Goal: Transaction & Acquisition: Purchase product/service

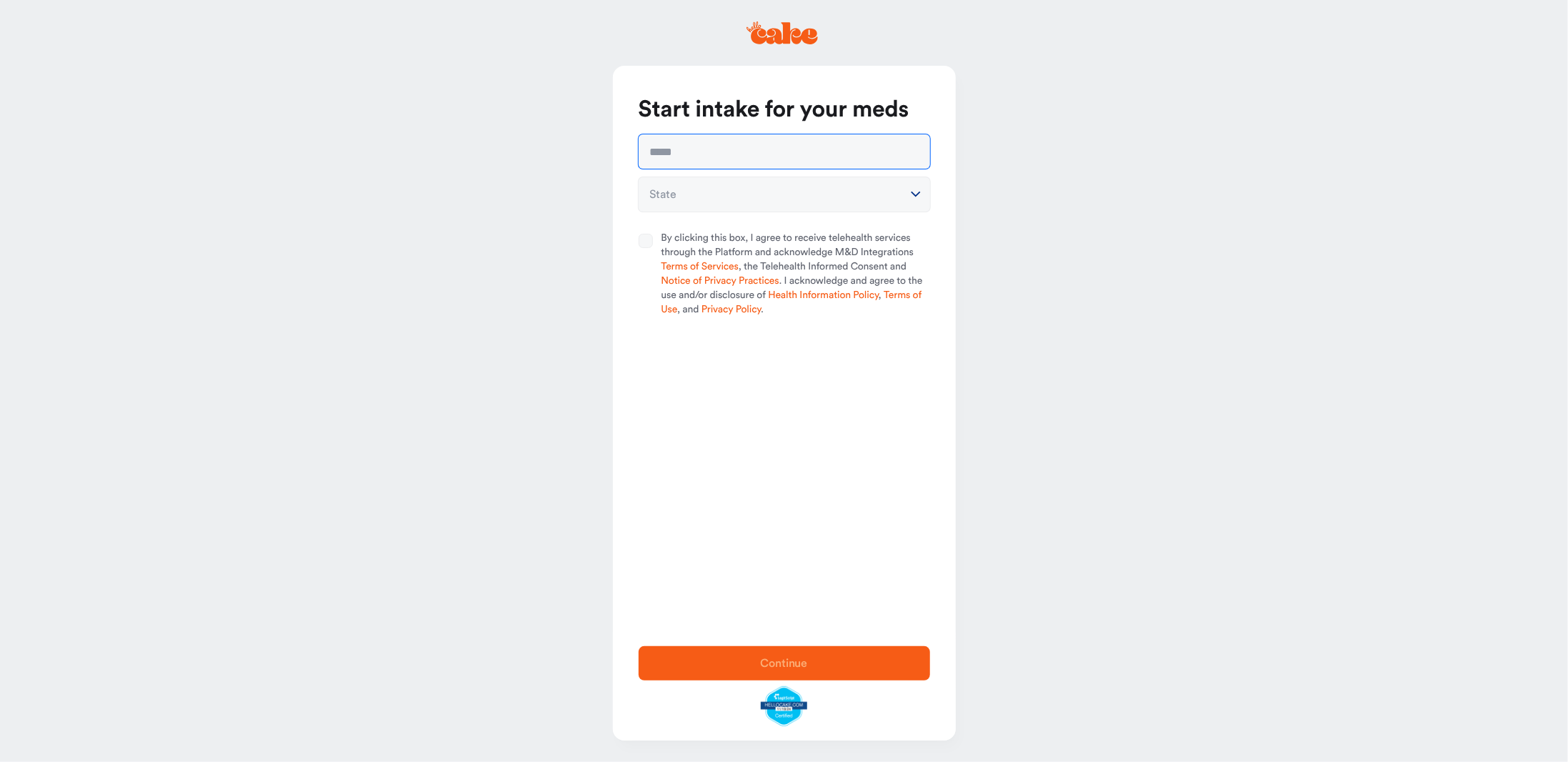
click at [700, 155] on input "text" at bounding box center [784, 151] width 291 height 34
type input "**********"
click at [906, 193] on html "**********" at bounding box center [784, 381] width 1568 height 762
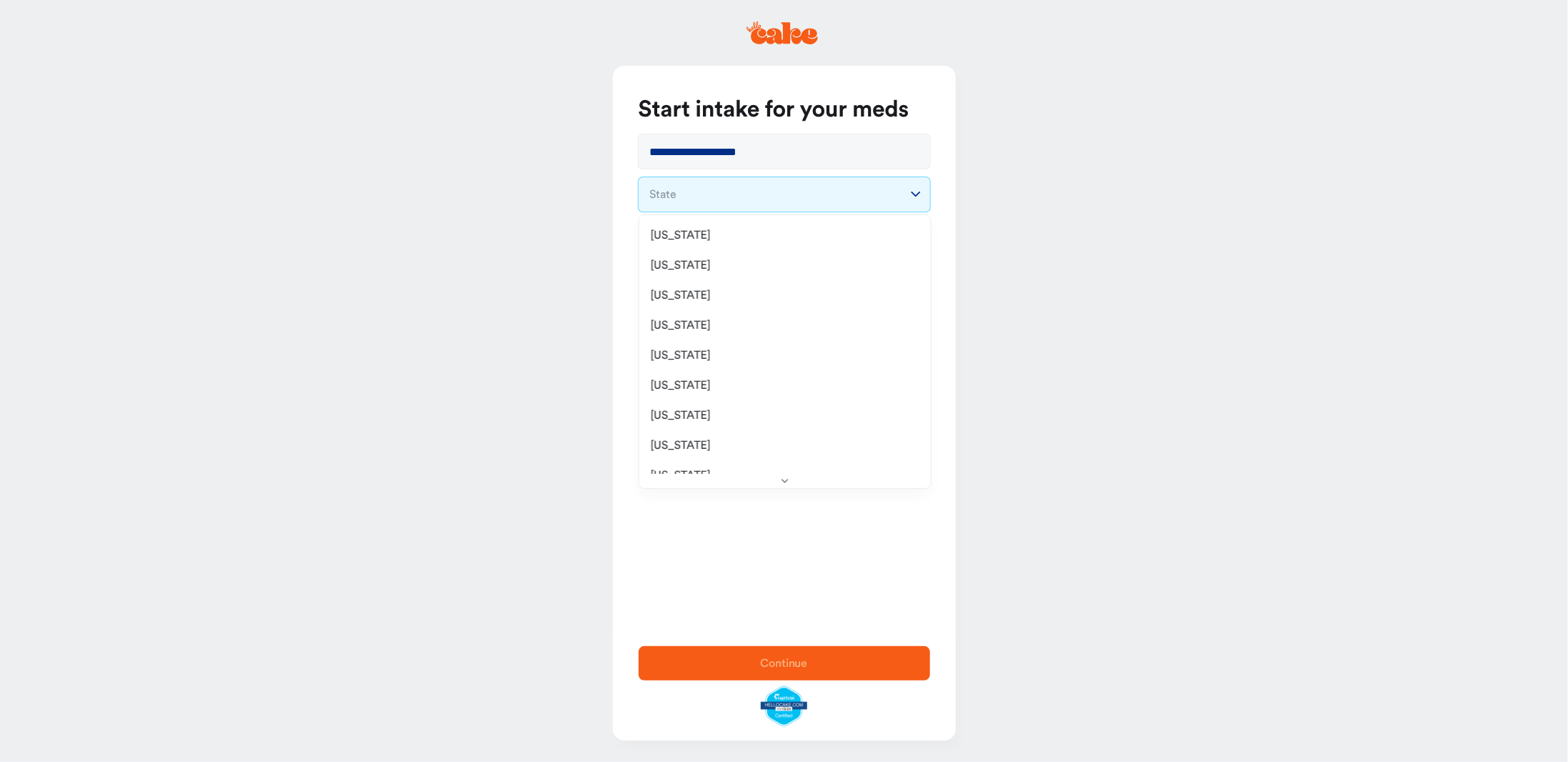
select select "**"
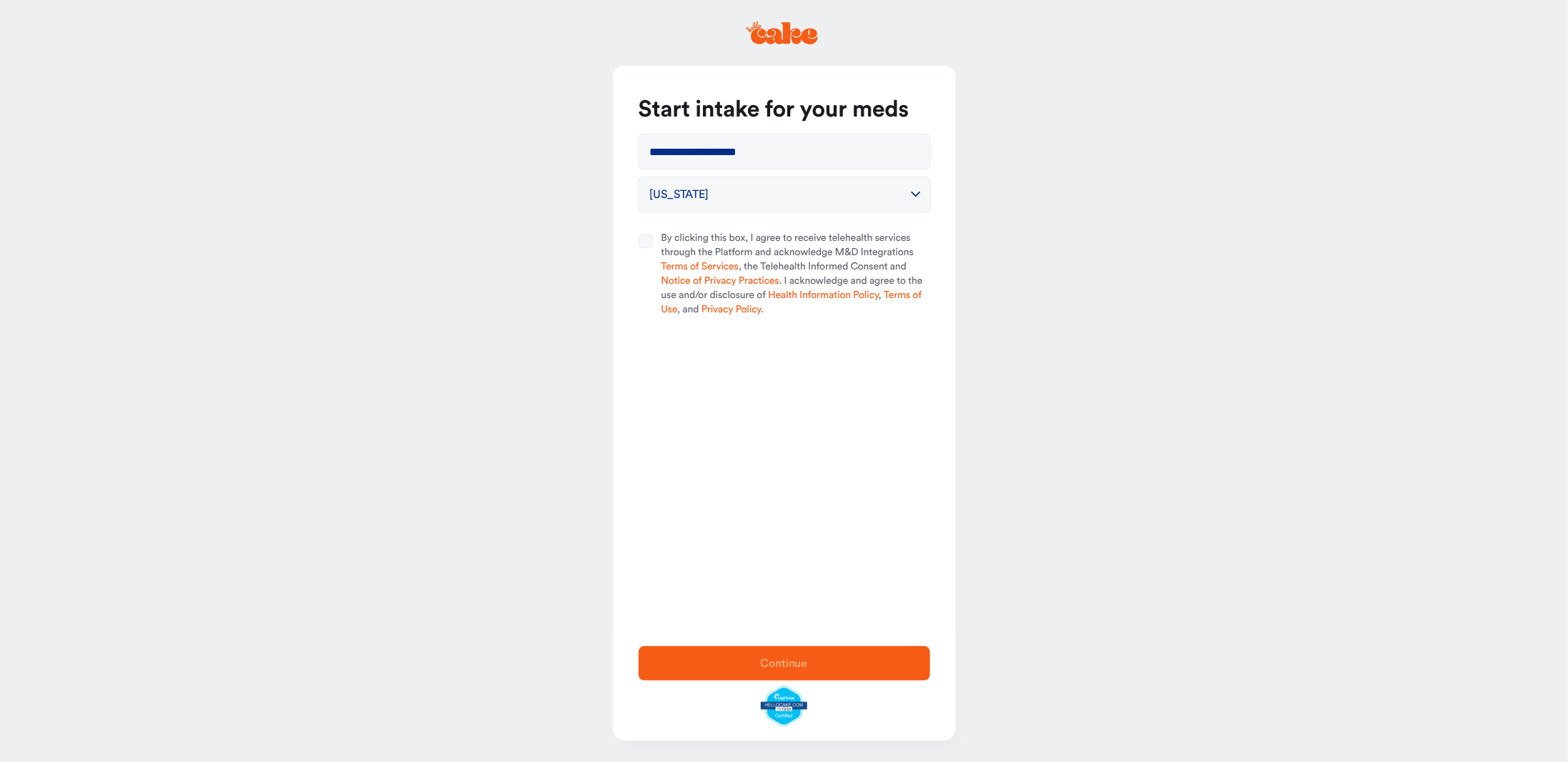
click at [646, 247] on button "By clicking this box, I agree to receive telehealth services through the Platfo…" at bounding box center [646, 241] width 14 height 14
click at [818, 663] on span "Continue" at bounding box center [784, 663] width 245 height 17
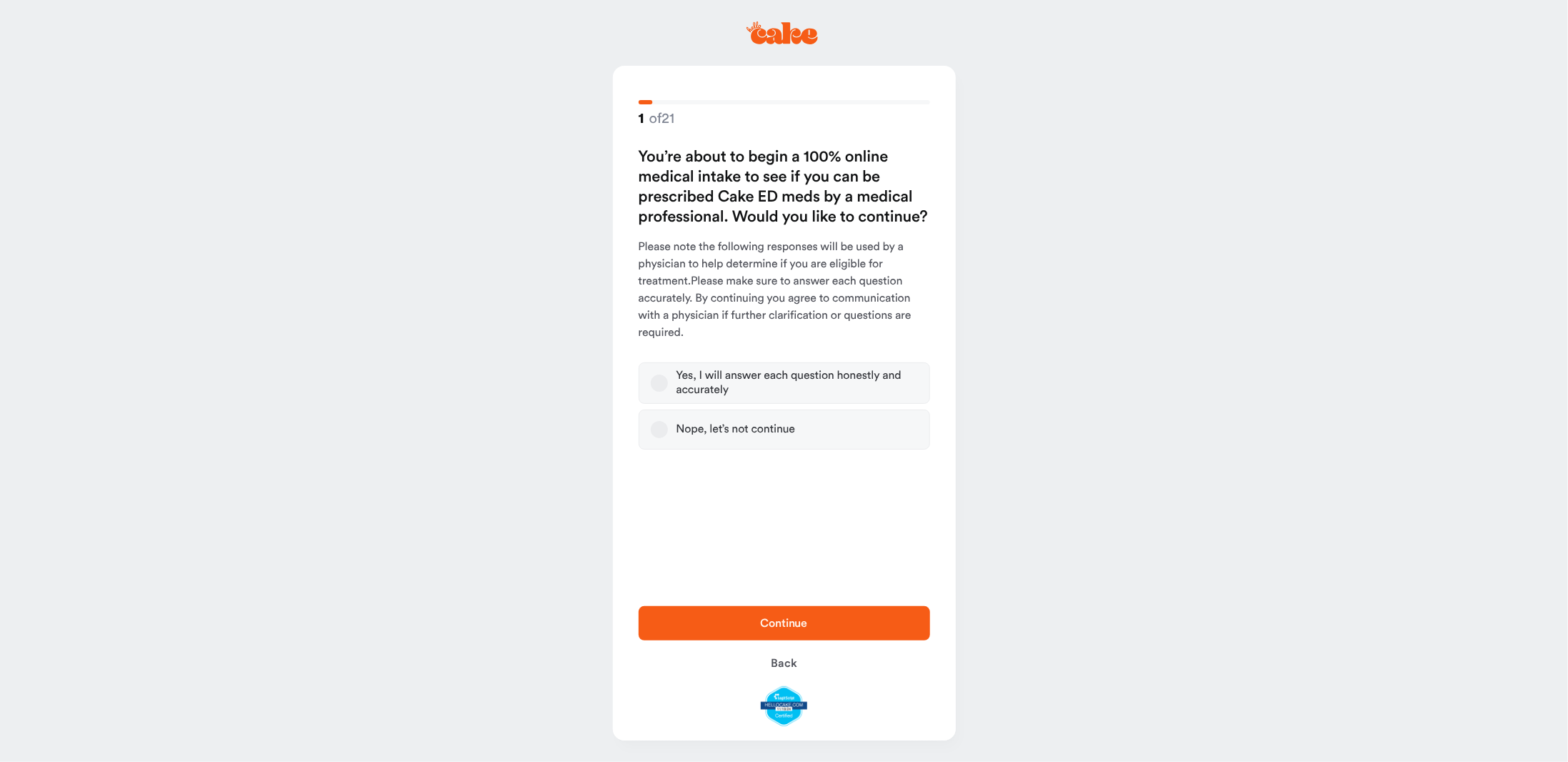
click at [0, 761] on div at bounding box center [0, 762] width 0 height 0
click at [659, 381] on button "Yes, I will answer each question honestly and accurately" at bounding box center [659, 382] width 17 height 17
click at [832, 624] on span "Continue" at bounding box center [784, 623] width 245 height 17
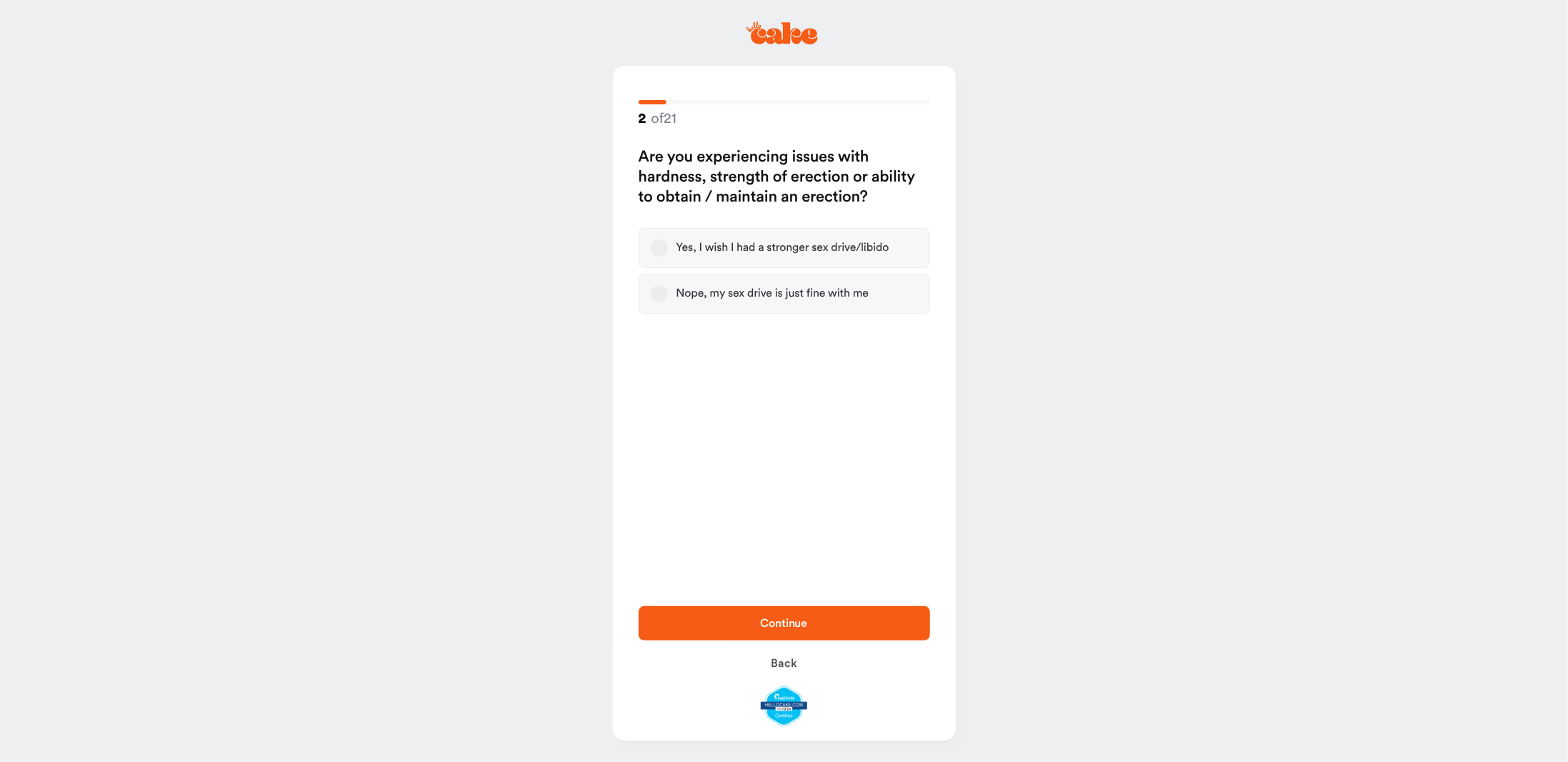
click at [663, 253] on button "Yes, I wish I had a stronger sex drive/libido" at bounding box center [659, 247] width 17 height 17
click at [834, 619] on span "Continue" at bounding box center [784, 623] width 245 height 17
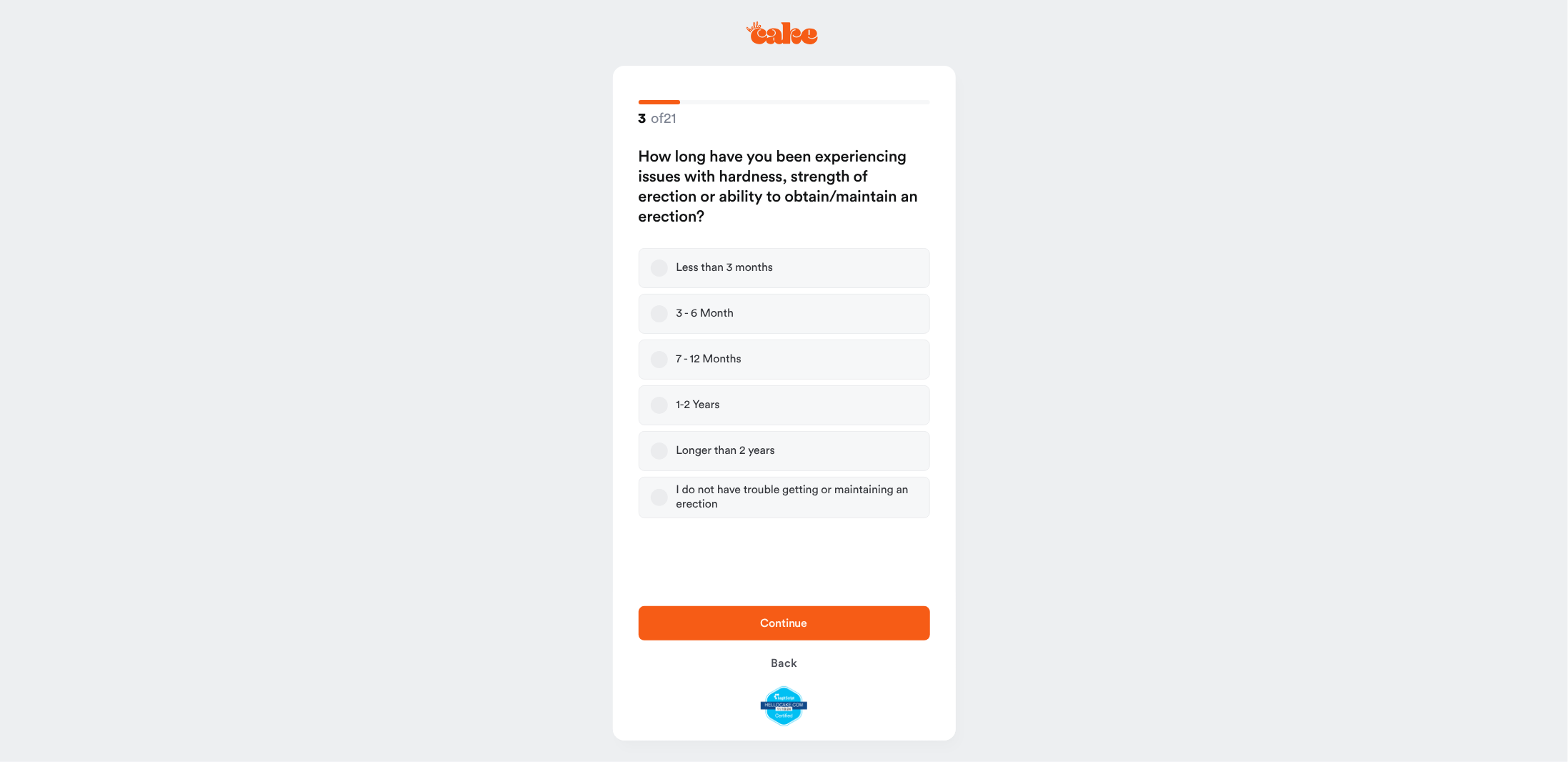
click at [664, 356] on button "7 - 12 Months" at bounding box center [659, 359] width 17 height 17
click at [659, 404] on button "1-2 Years" at bounding box center [659, 405] width 17 height 17
click at [822, 621] on span "Continue" at bounding box center [784, 623] width 245 height 17
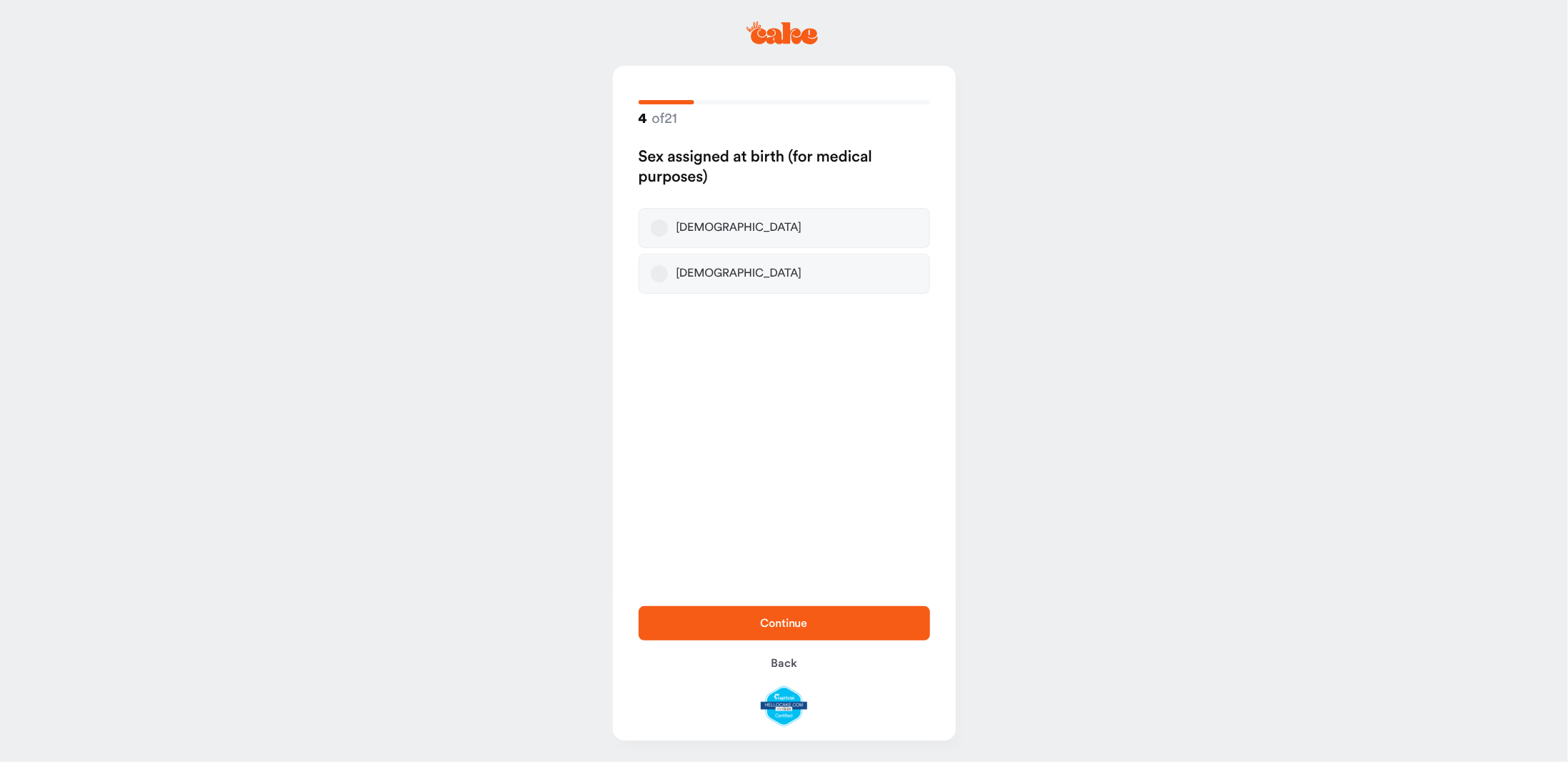
click at [702, 243] on label "[DEMOGRAPHIC_DATA]" at bounding box center [784, 228] width 291 height 40
click at [668, 237] on button "[DEMOGRAPHIC_DATA]" at bounding box center [659, 228] width 17 height 17
click at [776, 620] on span "Continue" at bounding box center [784, 623] width 47 height 12
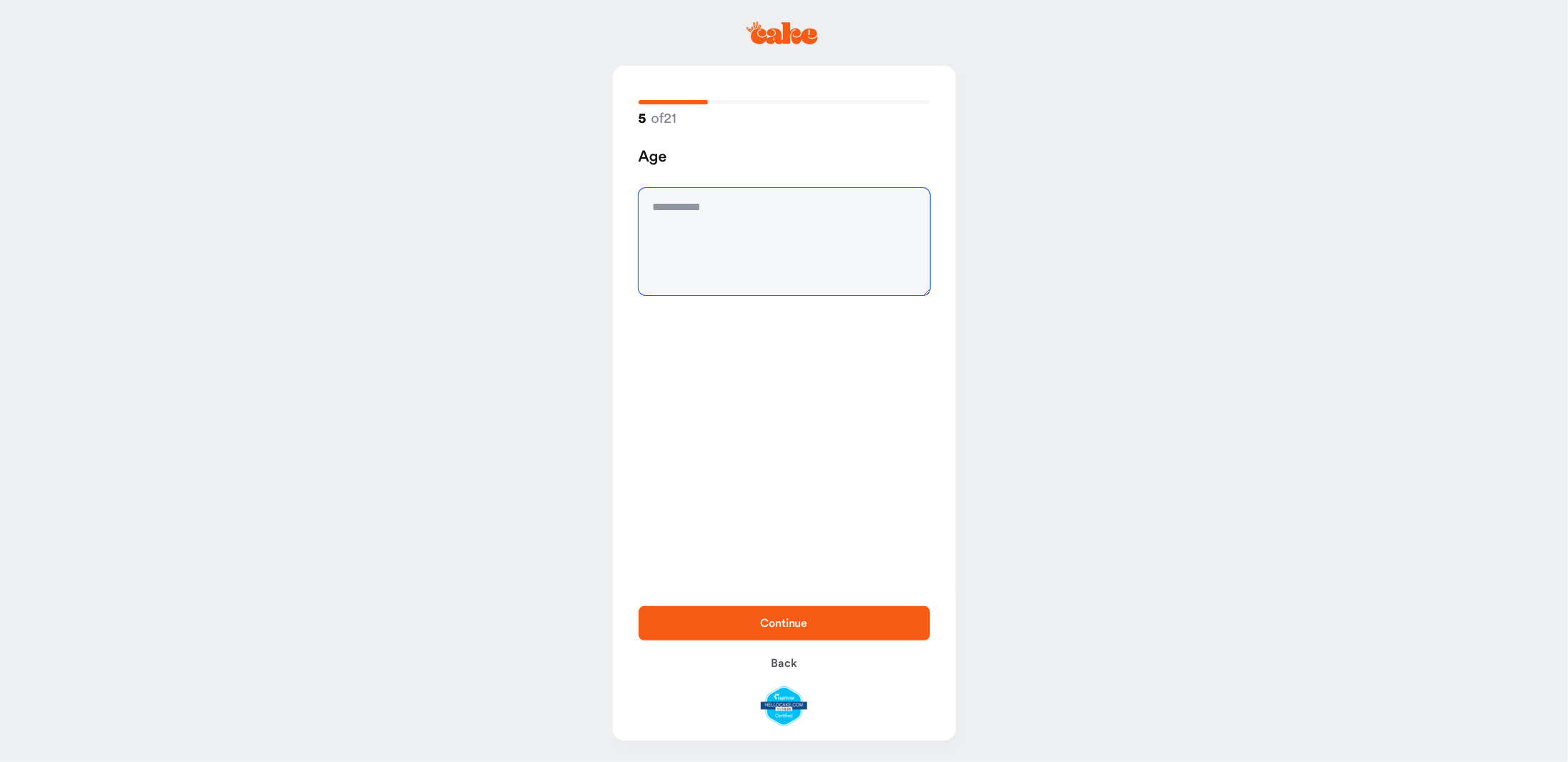
click at [732, 211] on textarea at bounding box center [784, 241] width 291 height 107
type textarea "**"
click at [794, 626] on span "Continue" at bounding box center [784, 623] width 47 height 12
click at [726, 218] on textarea at bounding box center [784, 241] width 291 height 107
type textarea "**********"
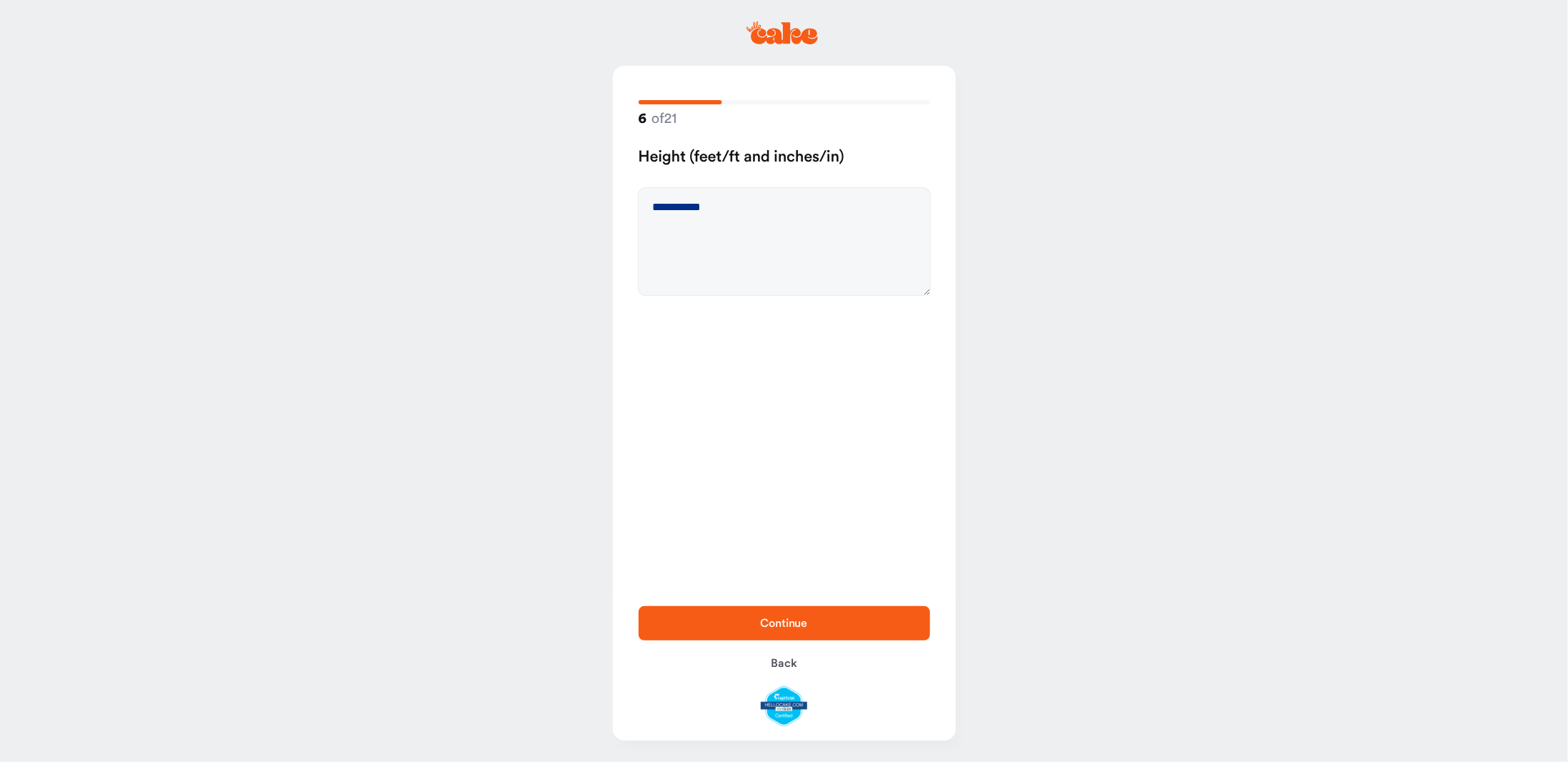
click at [805, 623] on span "Continue" at bounding box center [784, 623] width 47 height 12
click at [726, 210] on textarea at bounding box center [784, 241] width 291 height 107
type textarea "***"
click at [809, 620] on span "Continue" at bounding box center [784, 623] width 245 height 17
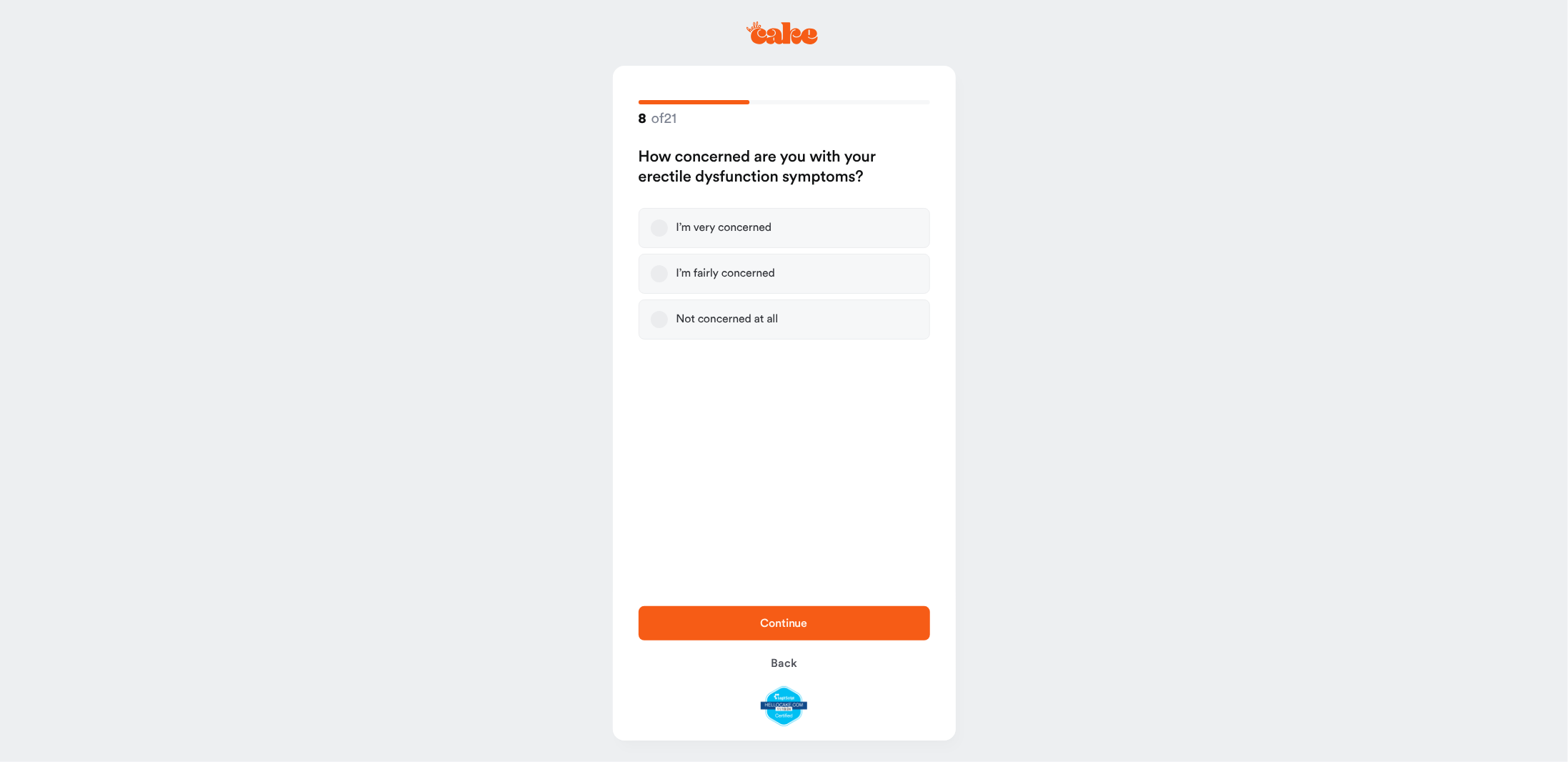
click at [655, 273] on button "I’m fairly concerned" at bounding box center [659, 273] width 17 height 17
click at [859, 614] on span "Continue" at bounding box center [784, 623] width 245 height 17
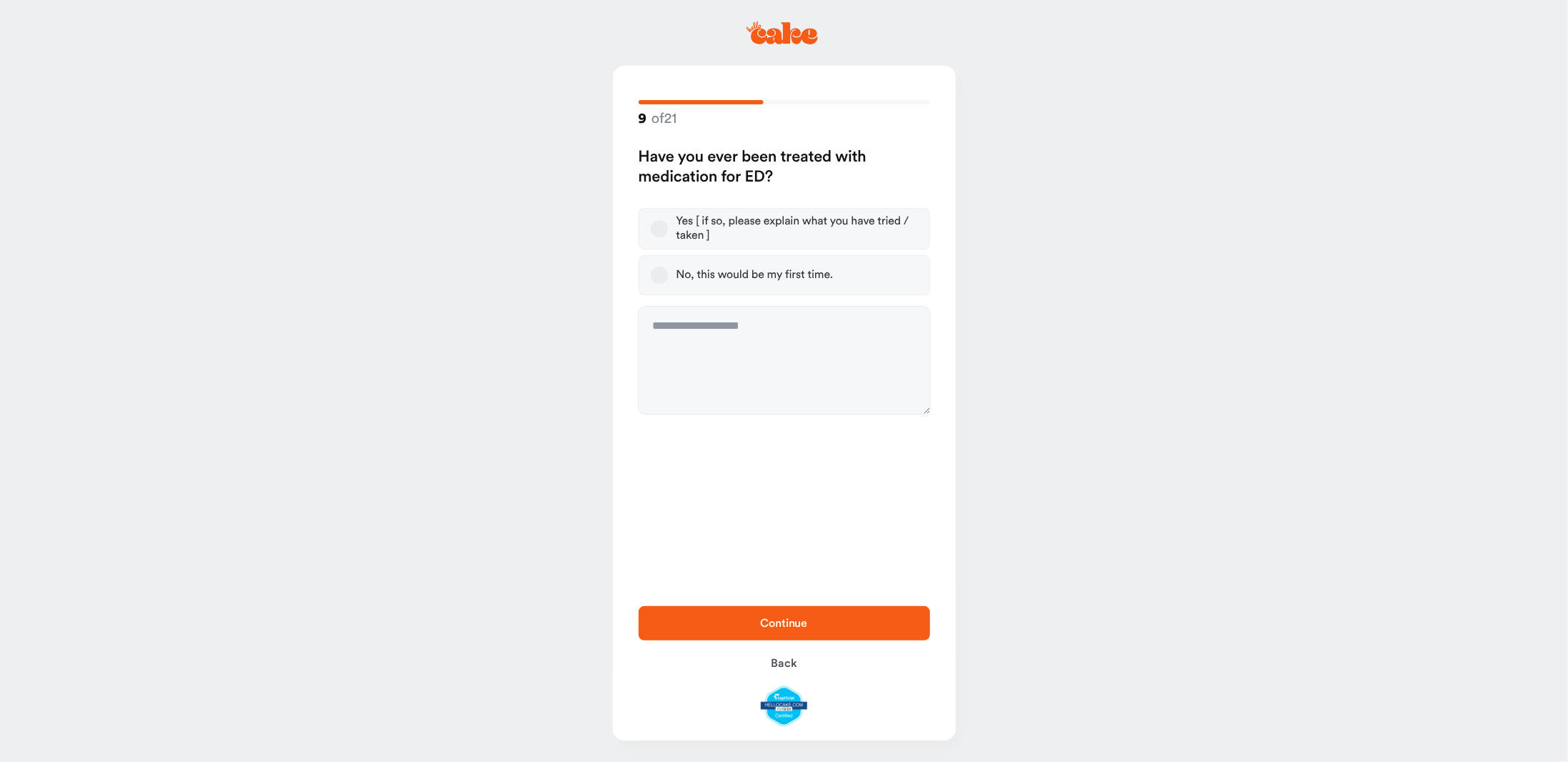
click at [655, 225] on button "Yes [ if so, please explain what you have tried / taken ]" at bounding box center [659, 229] width 17 height 17
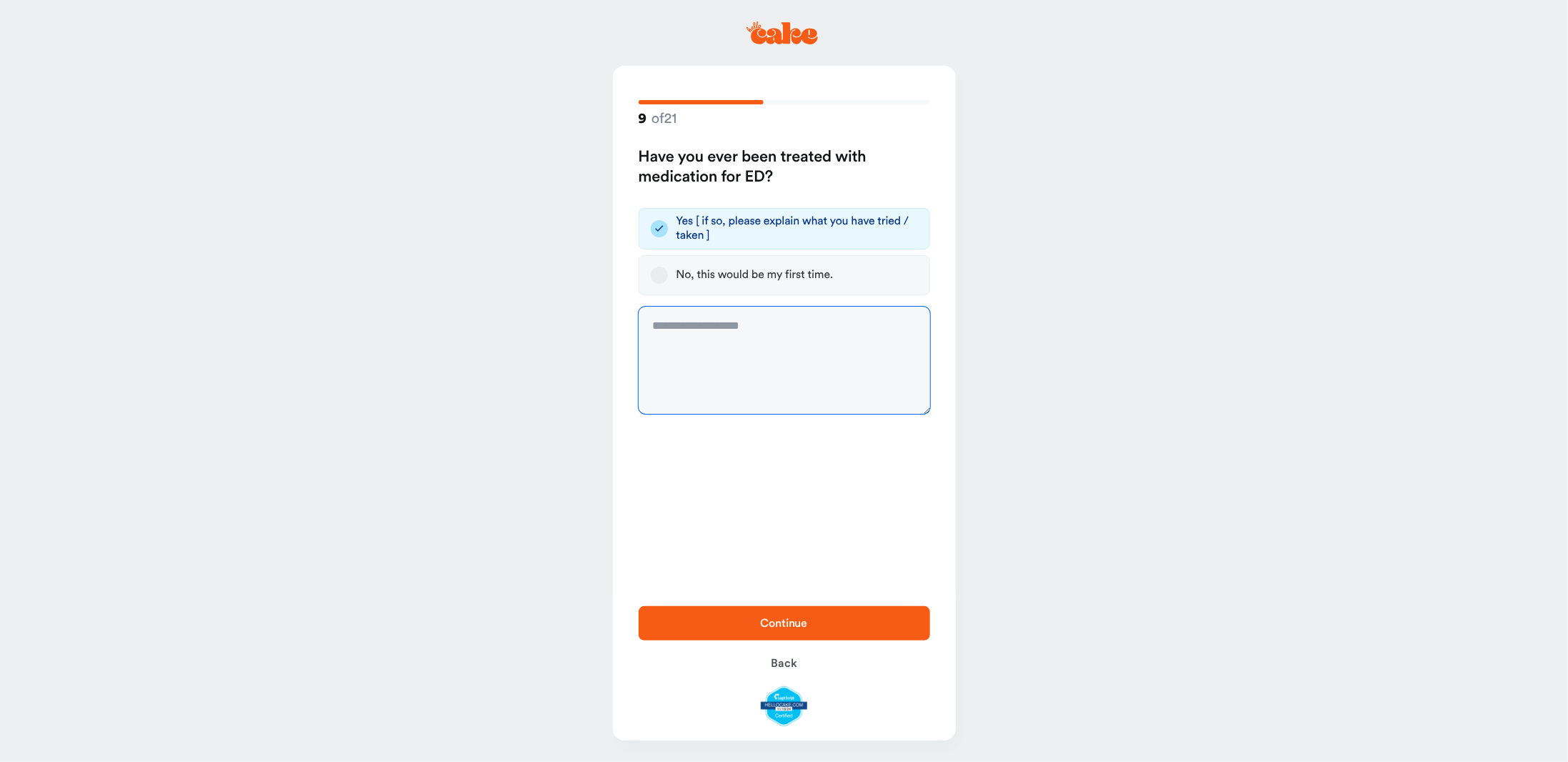
click at [721, 336] on textarea at bounding box center [784, 360] width 291 height 107
type textarea "******"
click at [811, 621] on span "Continue" at bounding box center [784, 623] width 245 height 17
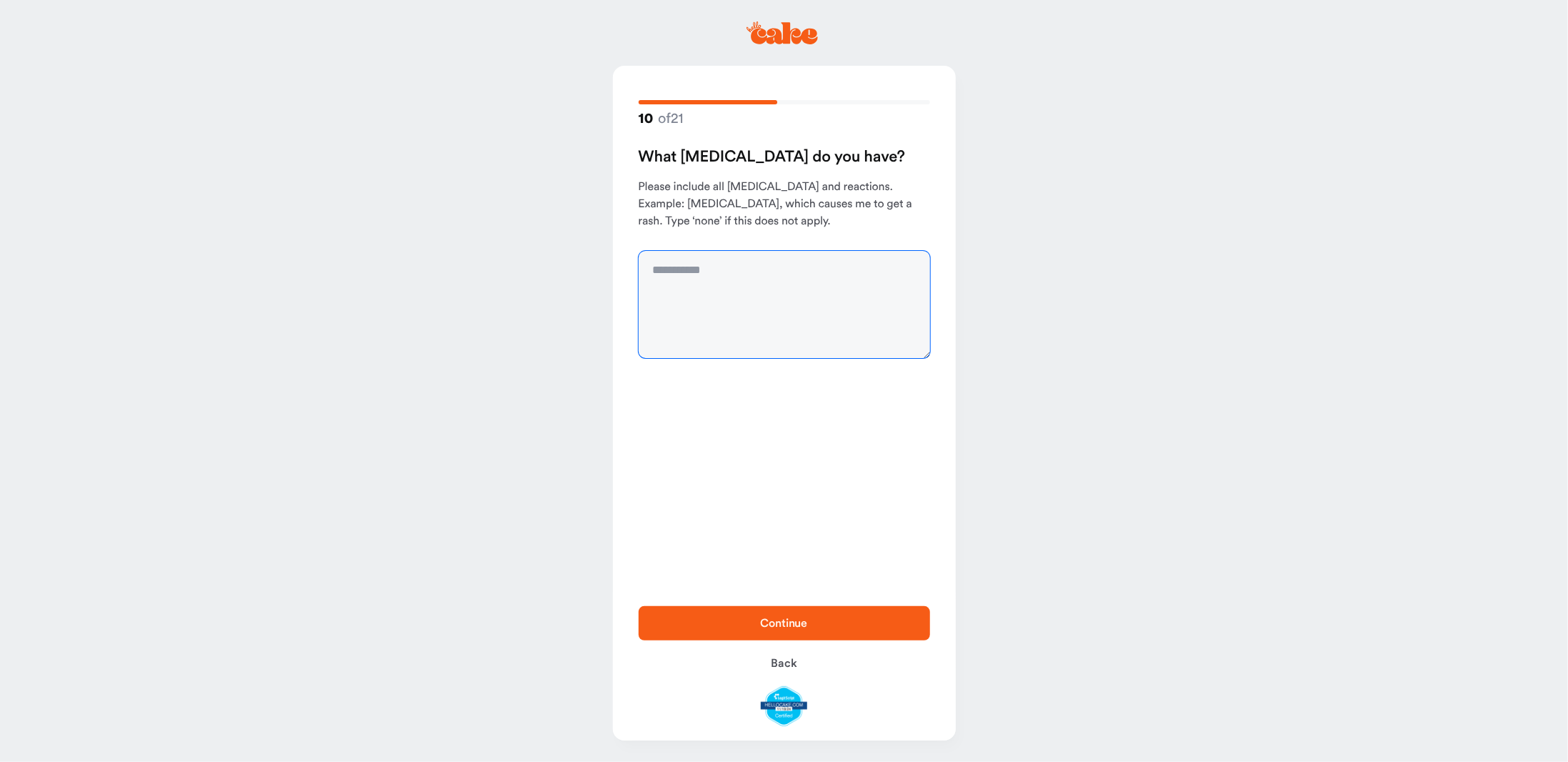
click at [761, 282] on textarea at bounding box center [784, 304] width 291 height 107
type textarea "****"
click at [805, 623] on span "Continue" at bounding box center [784, 623] width 47 height 12
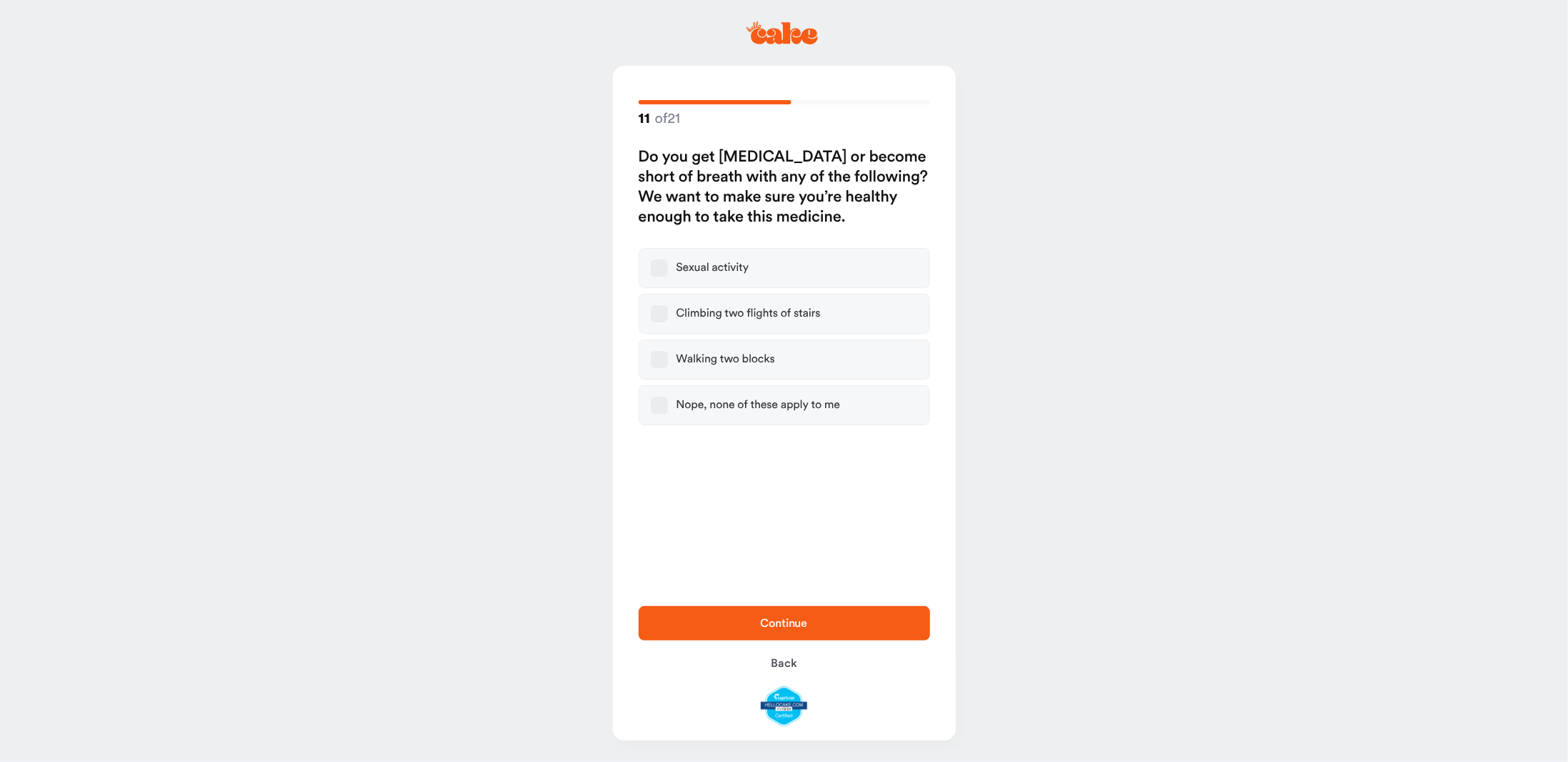
click at [657, 404] on button "Nope, none of these apply to me" at bounding box center [659, 405] width 17 height 17
click at [833, 617] on span "Continue" at bounding box center [784, 623] width 245 height 17
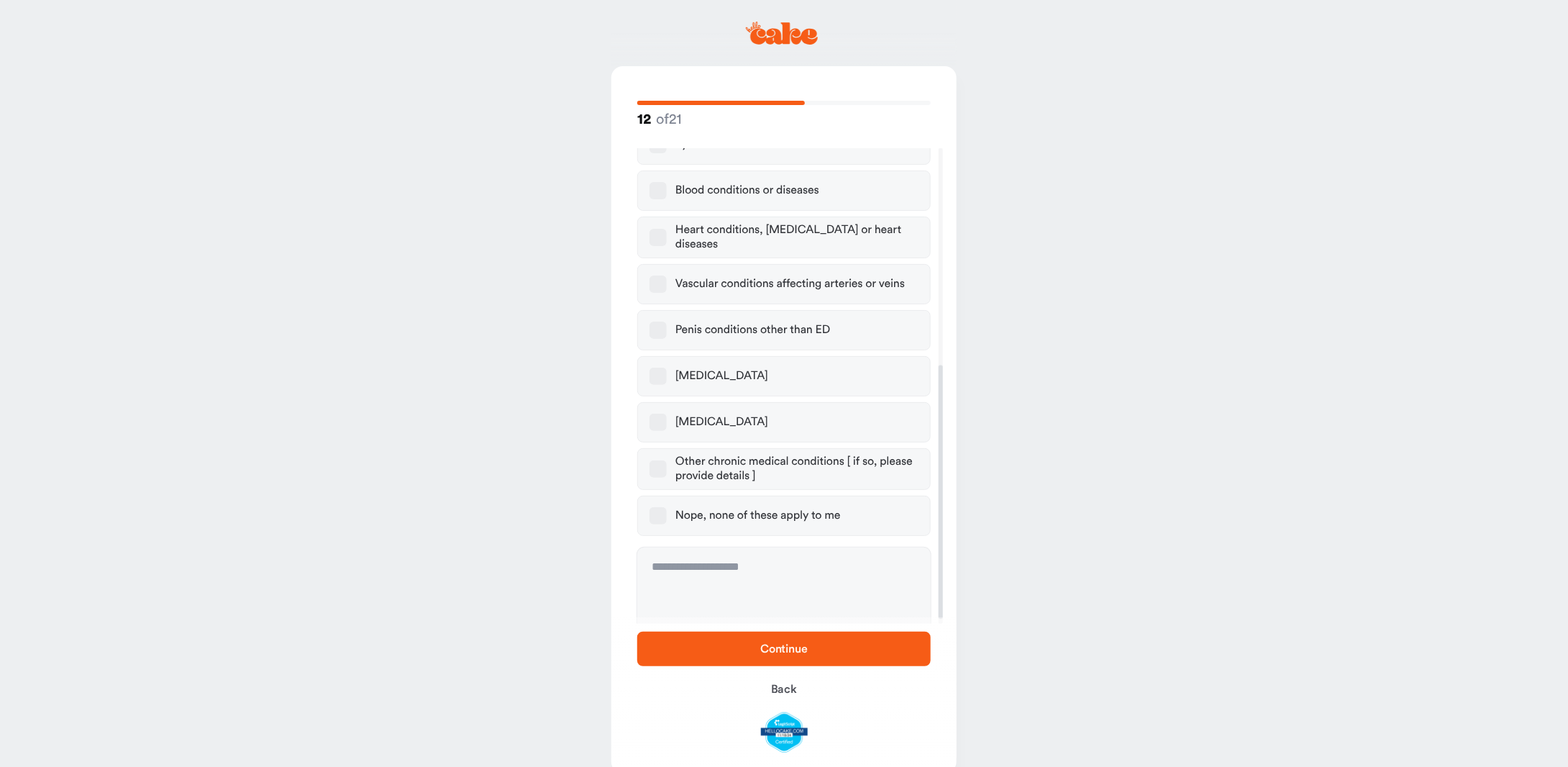
scroll to position [414, 0]
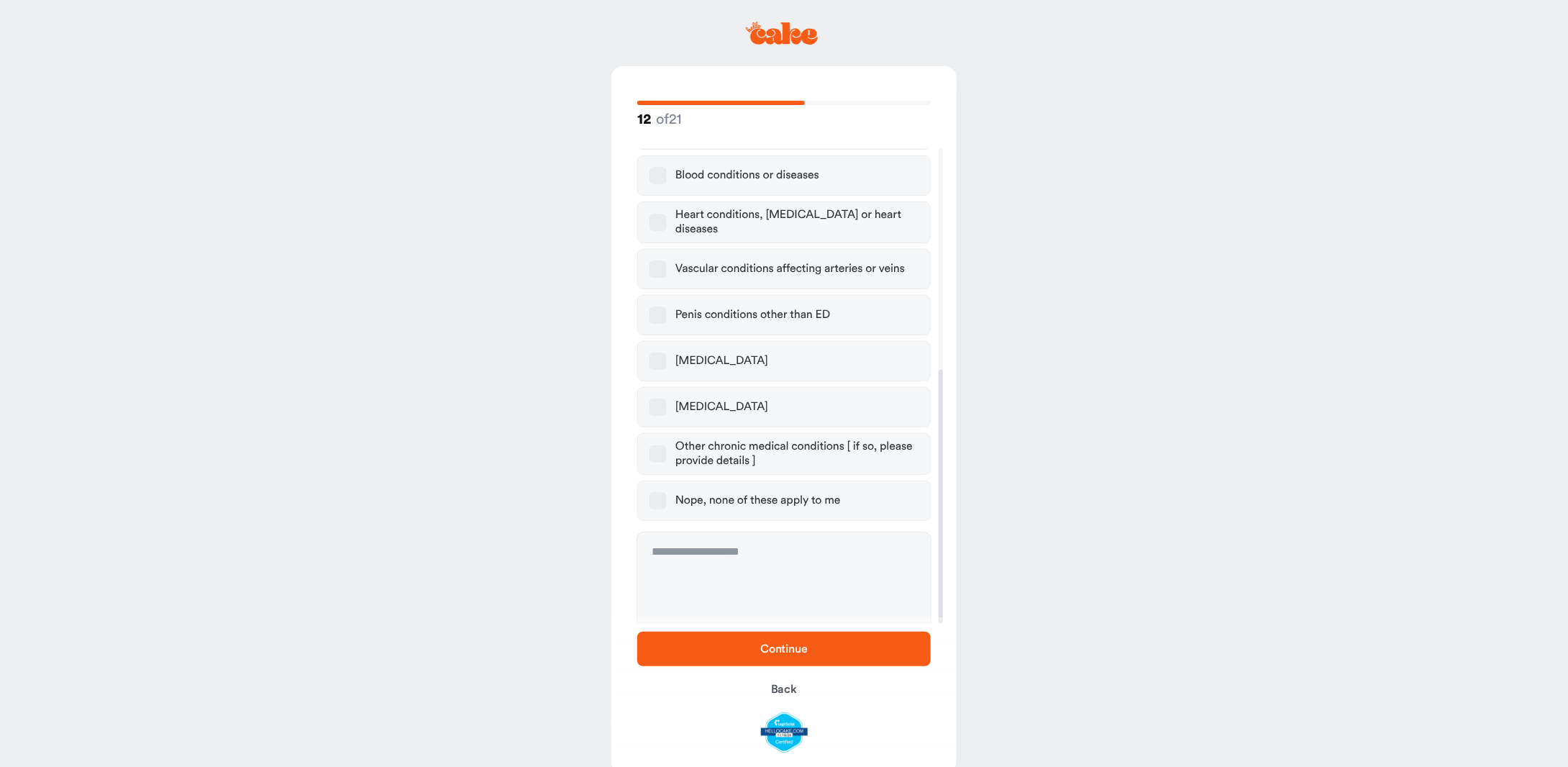
click at [662, 492] on button "Nope, none of these apply to me" at bounding box center [657, 500] width 17 height 17
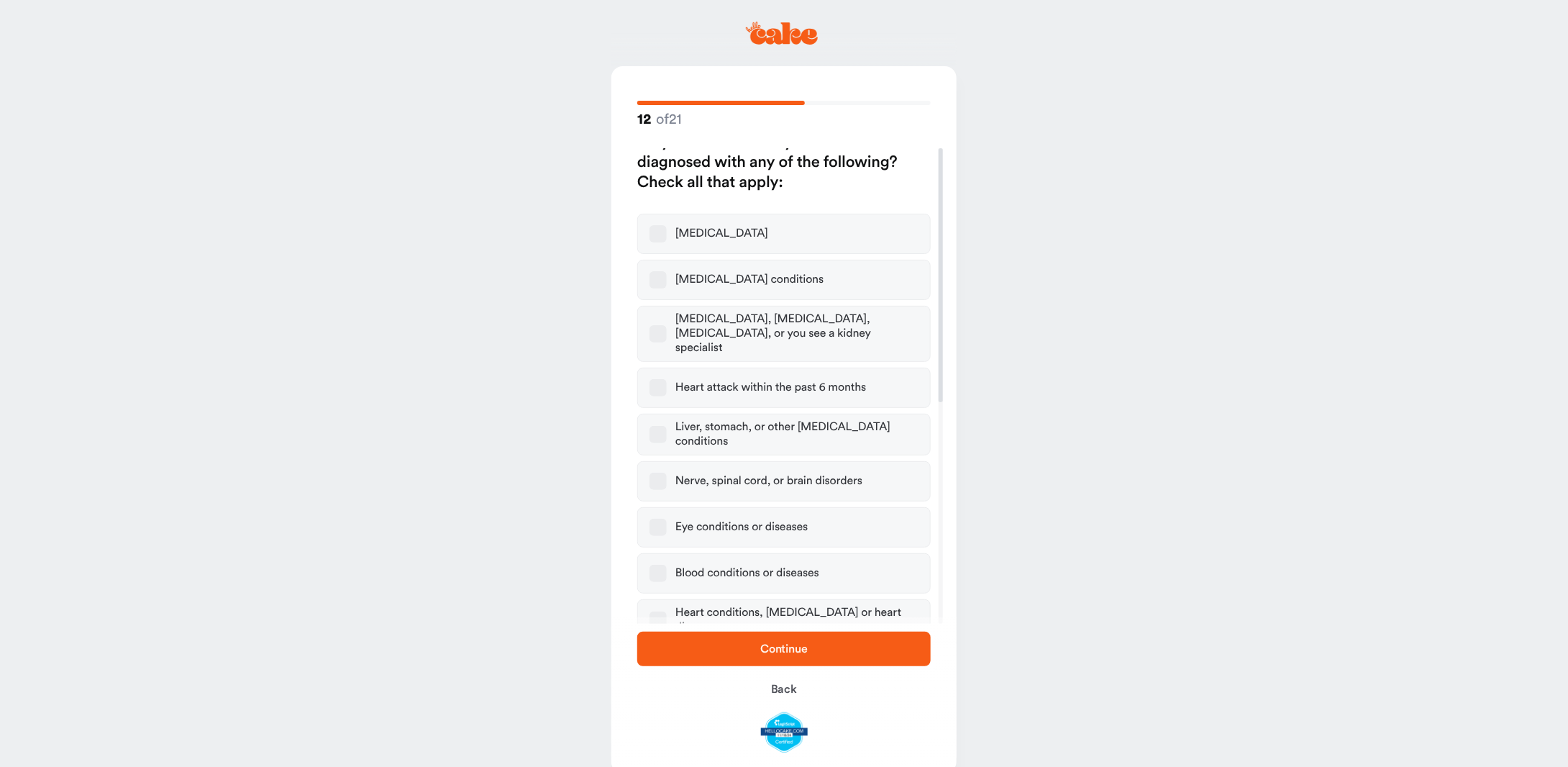
scroll to position [0, 0]
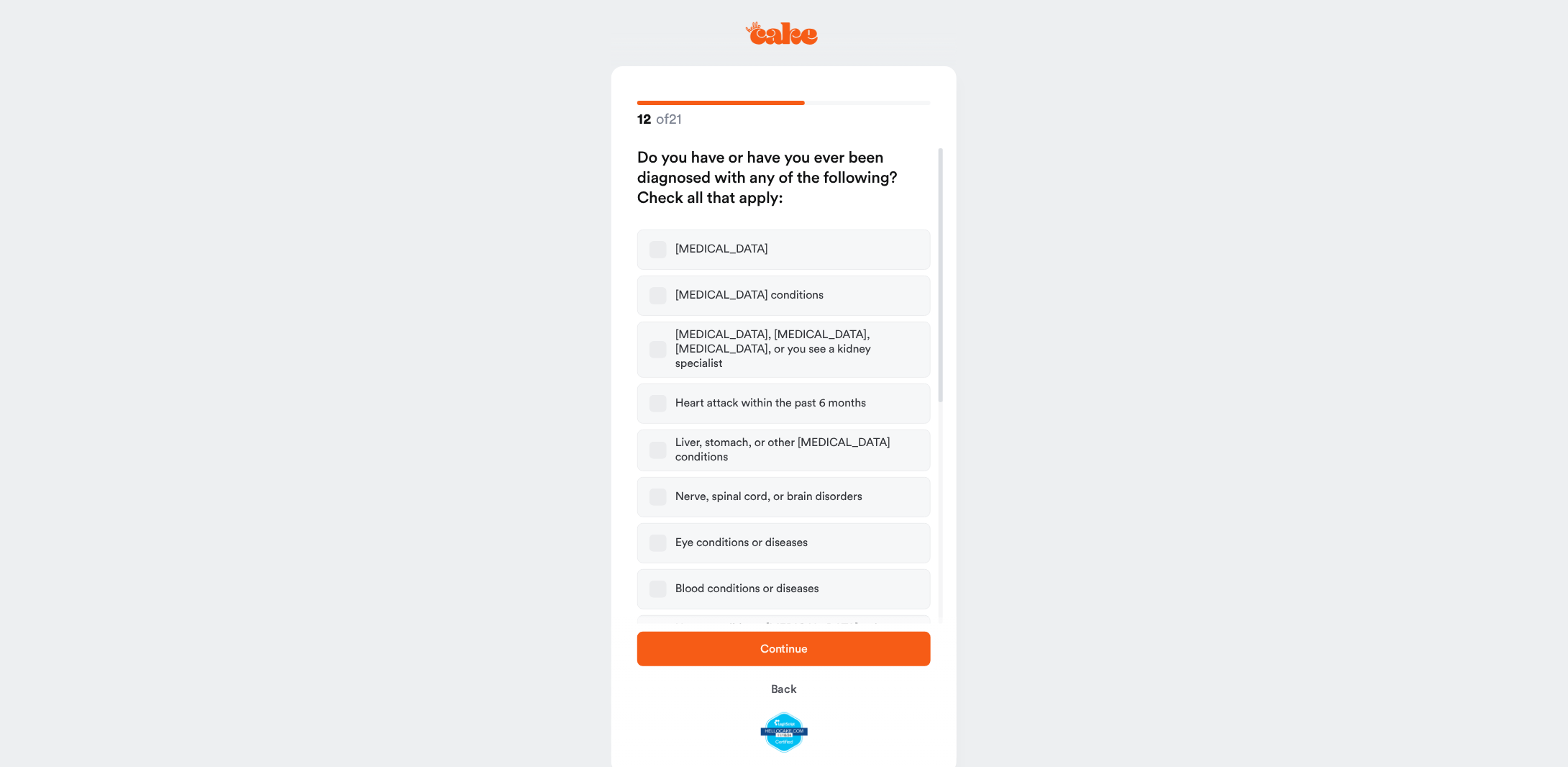
click at [807, 642] on span "Continue" at bounding box center [783, 648] width 247 height 17
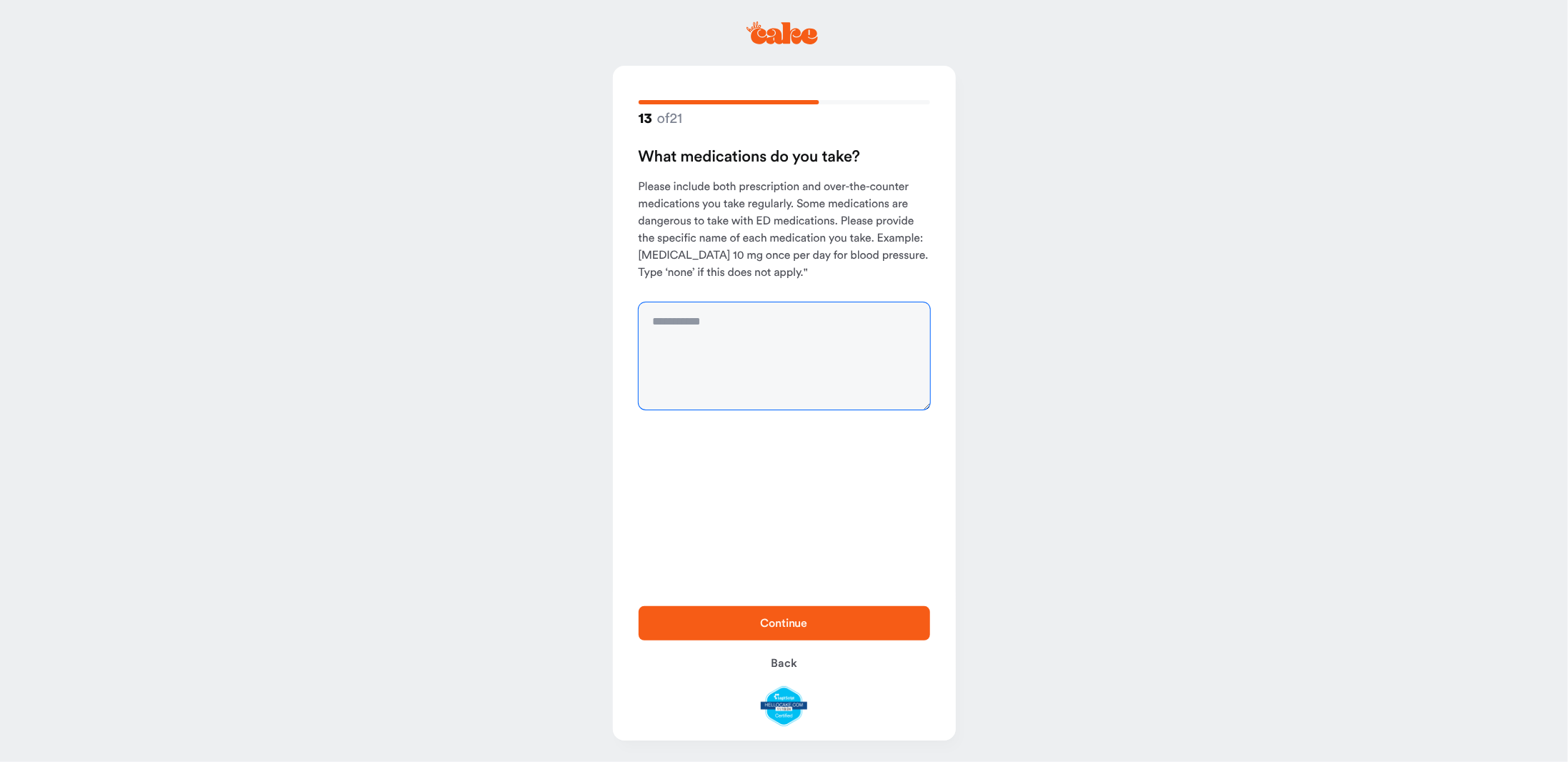
click at [750, 319] on textarea at bounding box center [784, 355] width 291 height 107
type textarea "****"
click at [793, 615] on span "Continue" at bounding box center [784, 623] width 245 height 17
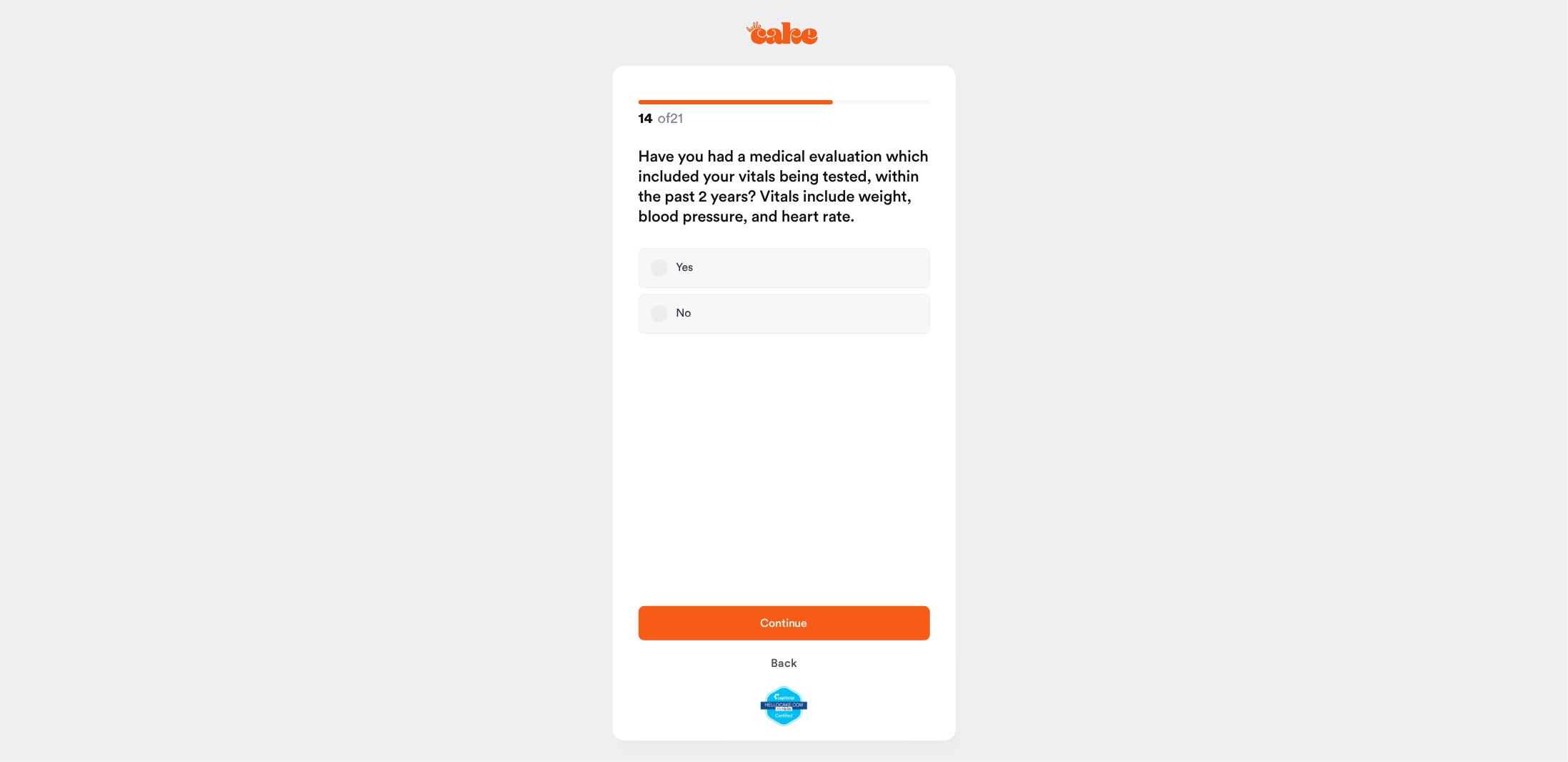
click at [655, 271] on button "Yes" at bounding box center [659, 267] width 17 height 17
click at [854, 617] on span "Continue" at bounding box center [784, 623] width 245 height 17
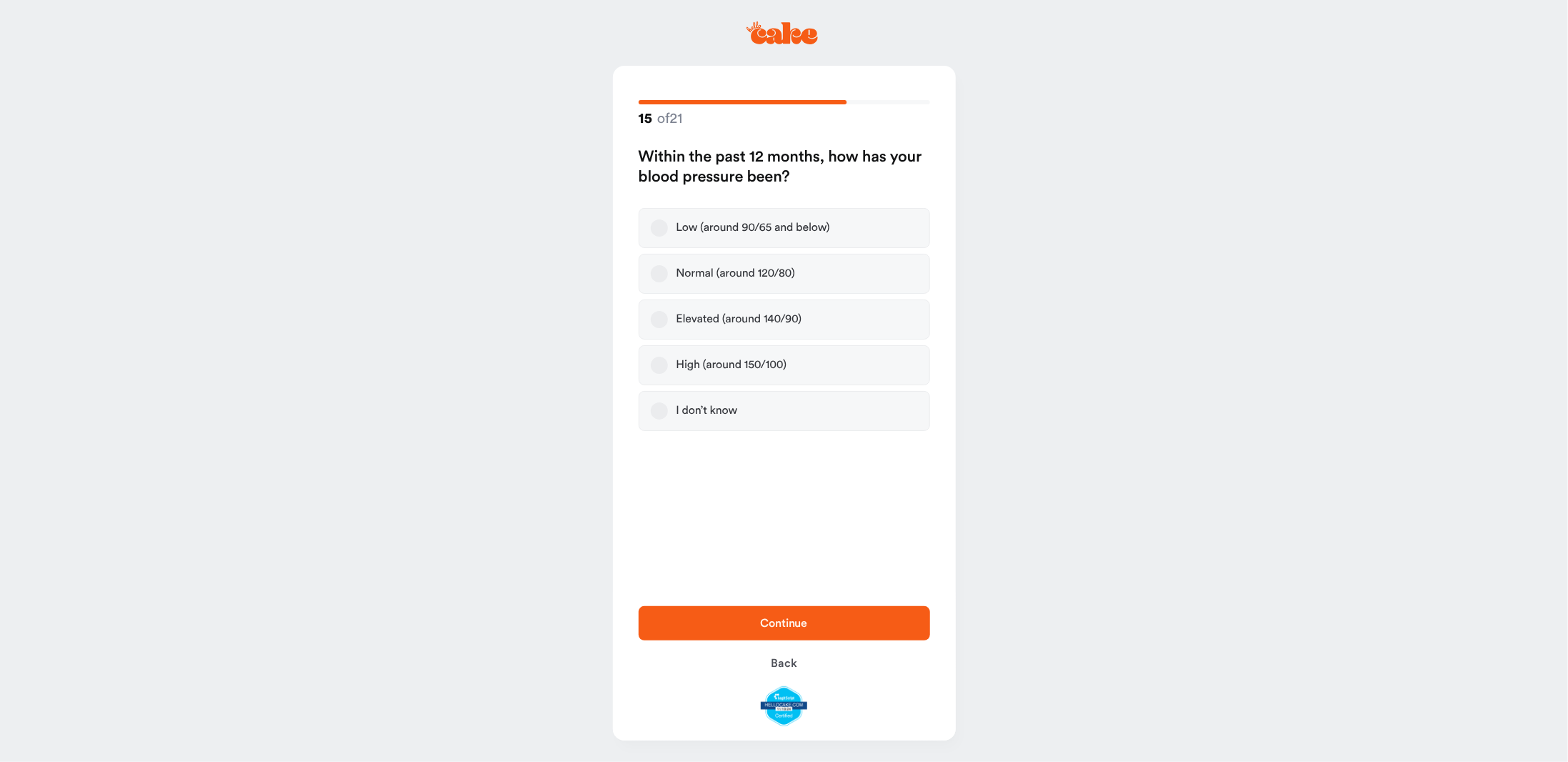
click at [657, 282] on label "Normal (around 120/80)" at bounding box center [784, 273] width 291 height 40
click at [657, 282] on button "Normal (around 120/80)" at bounding box center [659, 273] width 17 height 17
click at [842, 617] on span "Continue" at bounding box center [784, 623] width 245 height 17
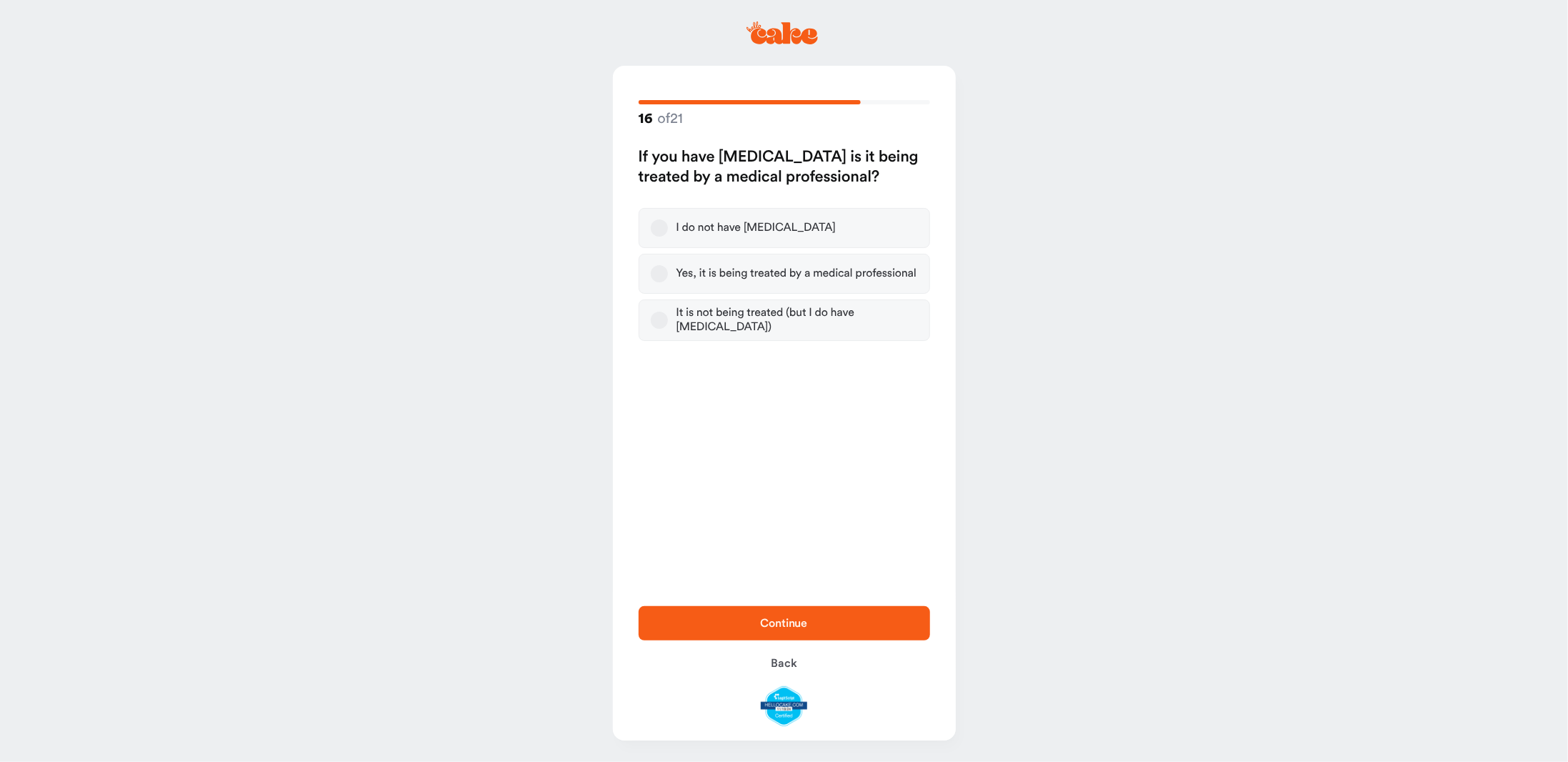
click at [661, 227] on button "I do not have [MEDICAL_DATA]" at bounding box center [659, 228] width 17 height 17
click at [851, 614] on span "Continue" at bounding box center [784, 623] width 245 height 17
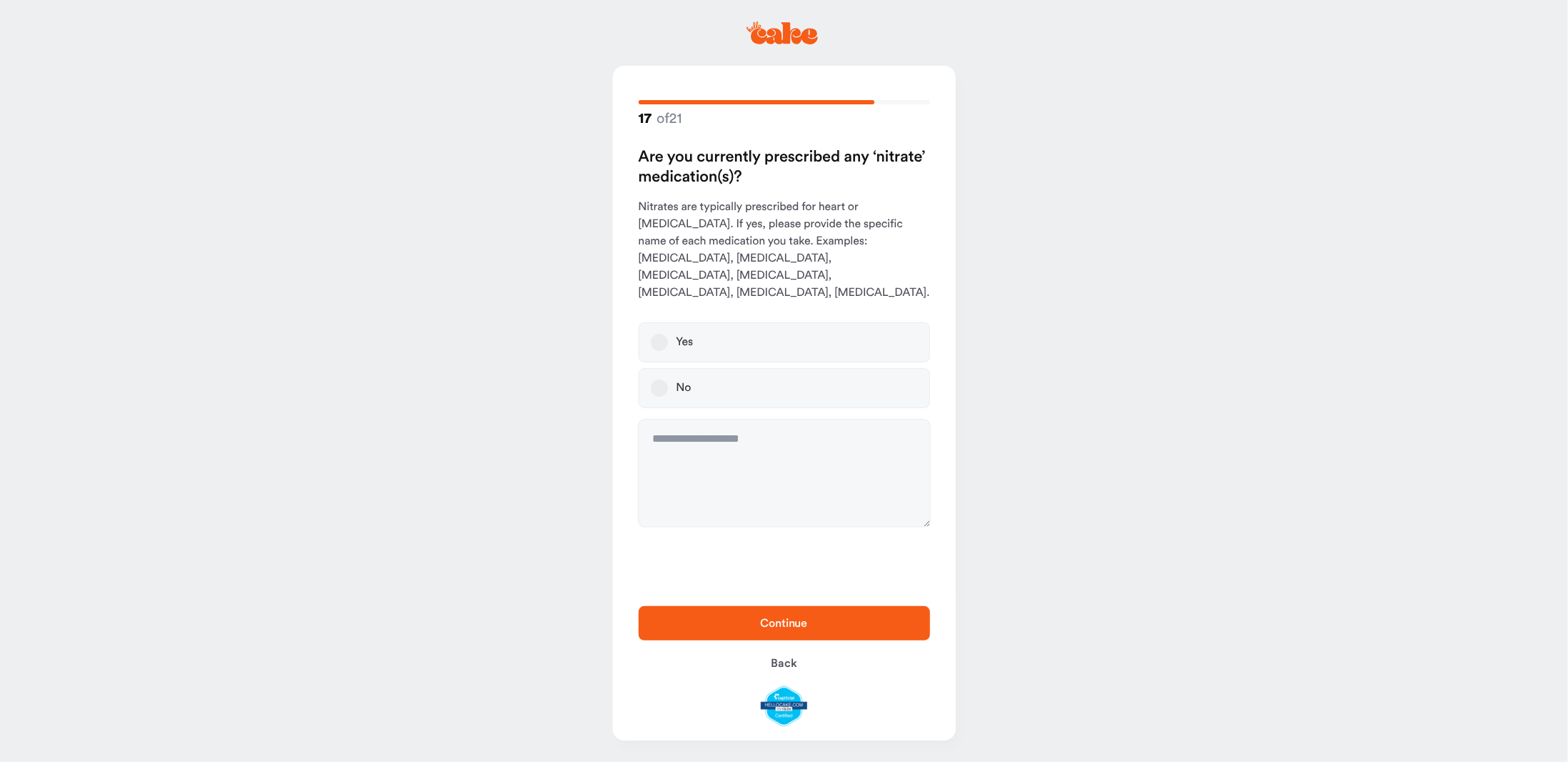
click at [660, 380] on button "No" at bounding box center [659, 388] width 17 height 17
click at [821, 624] on span "Continue" at bounding box center [784, 623] width 245 height 17
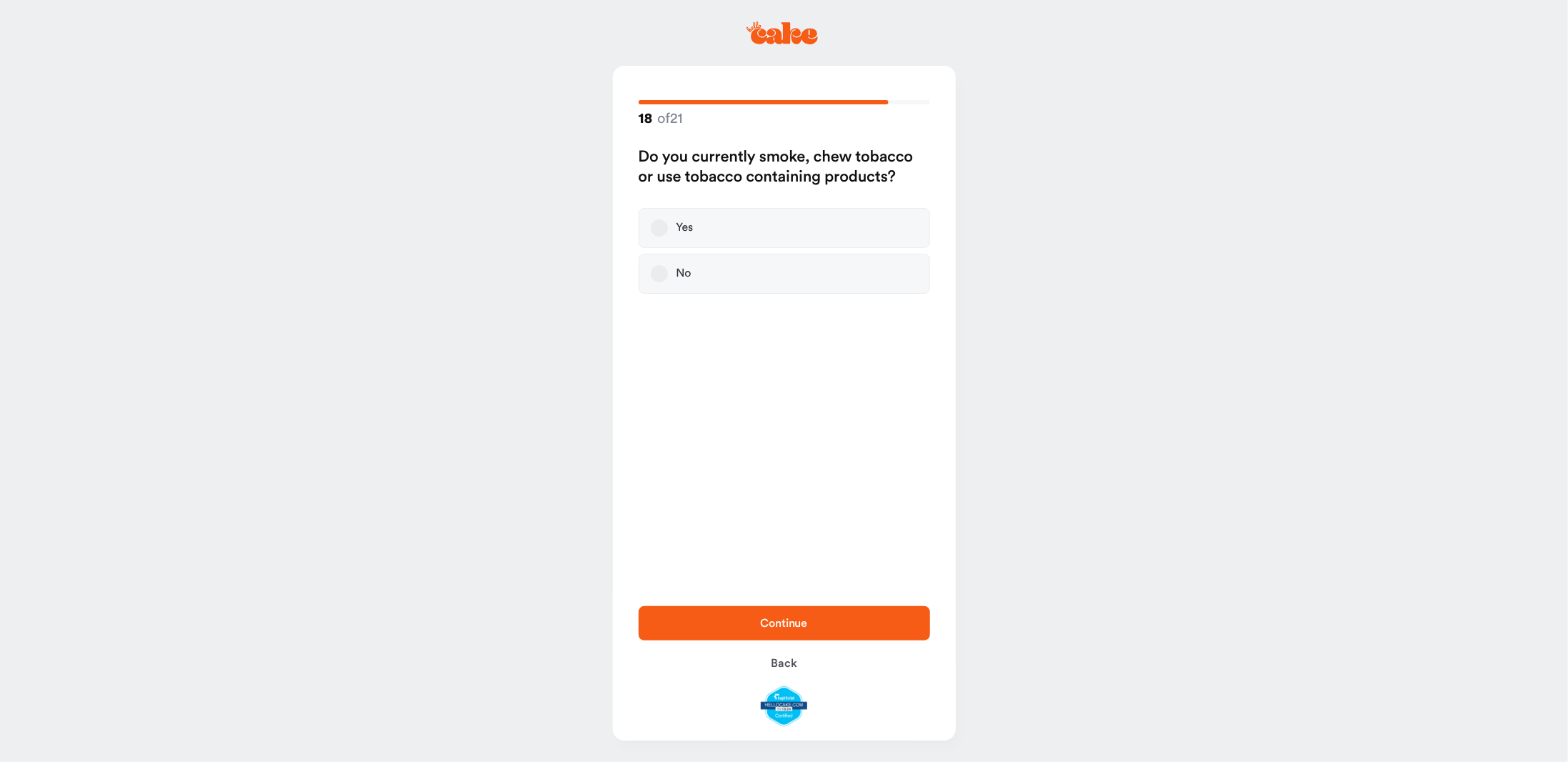
click at [661, 273] on button "No" at bounding box center [659, 273] width 17 height 17
click at [803, 618] on span "Continue" at bounding box center [784, 623] width 47 height 12
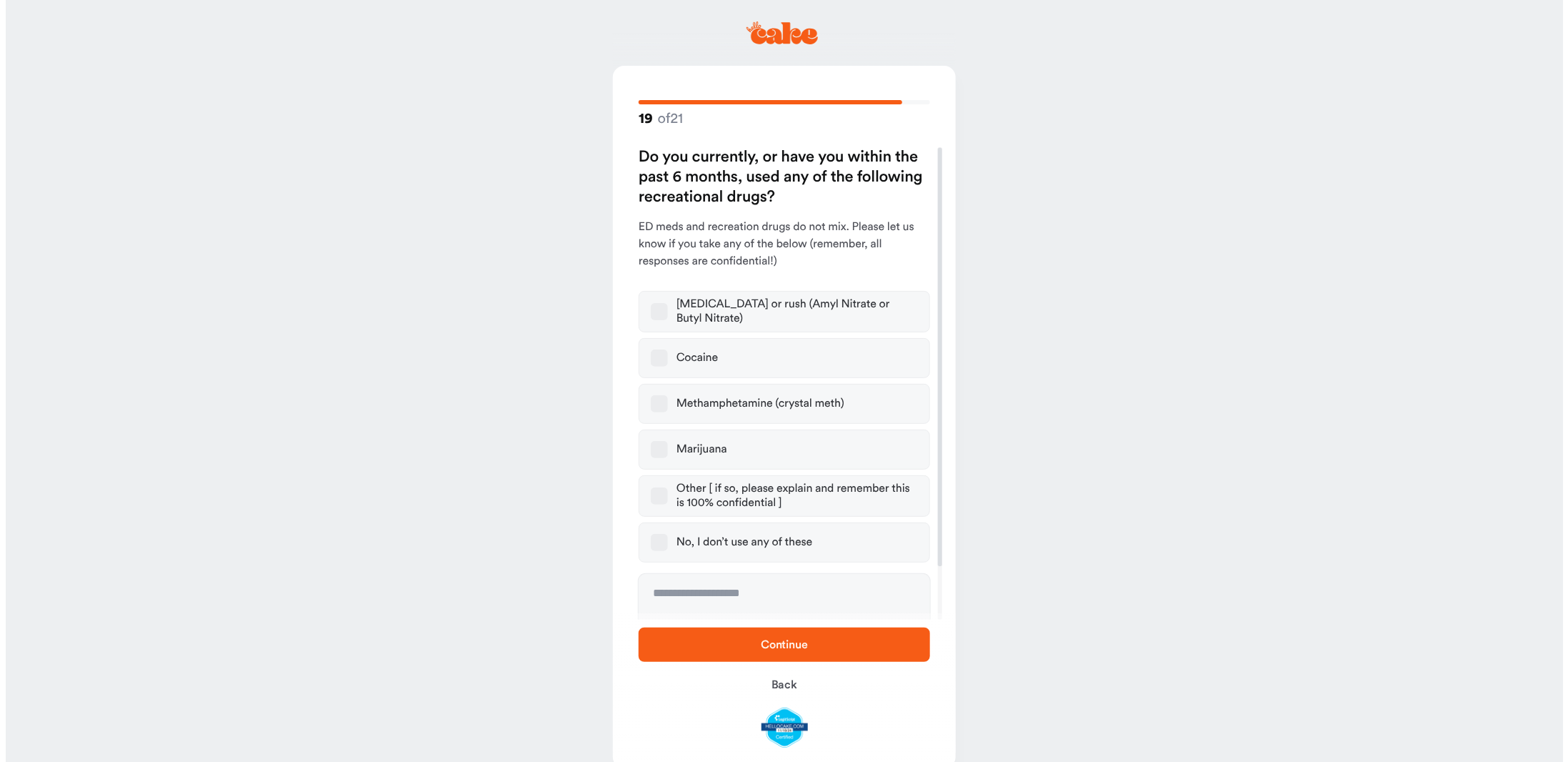
scroll to position [60, 0]
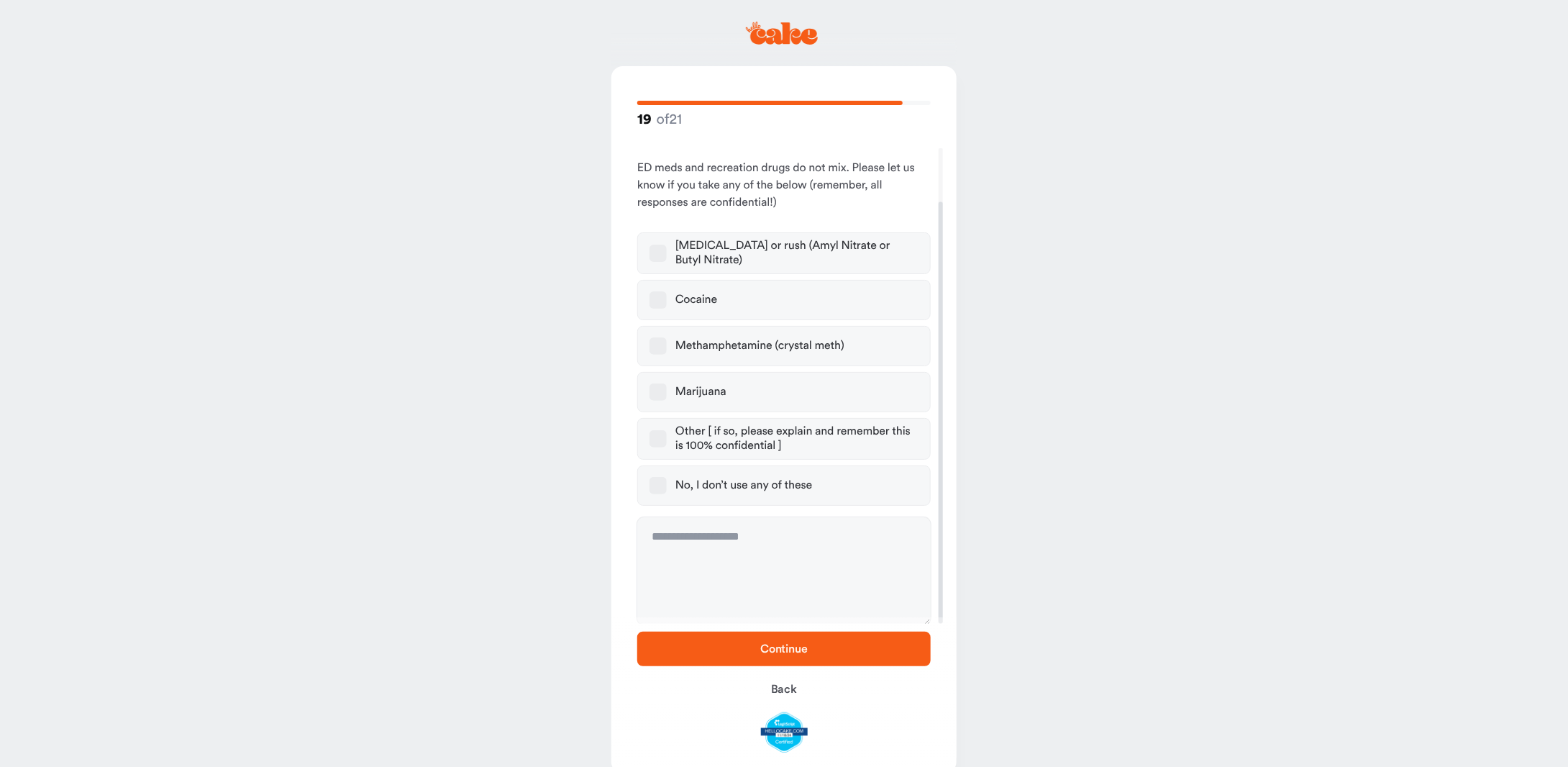
click at [663, 484] on button "No, I don’t use any of these" at bounding box center [657, 485] width 17 height 17
click at [659, 485] on button "No, I don’t use any of these" at bounding box center [657, 485] width 17 height 17
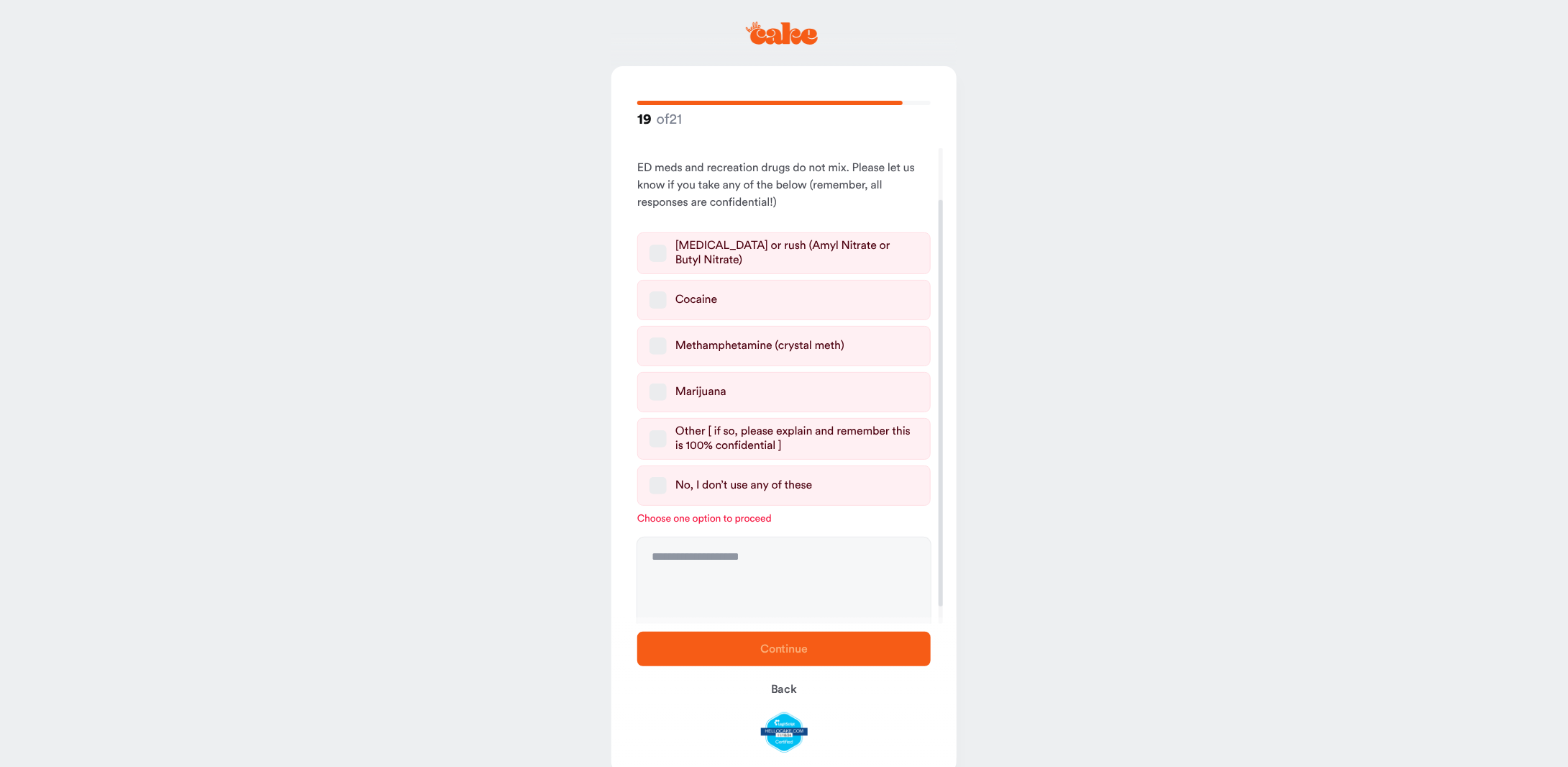
click at [660, 391] on button "Marijuana" at bounding box center [657, 391] width 17 height 17
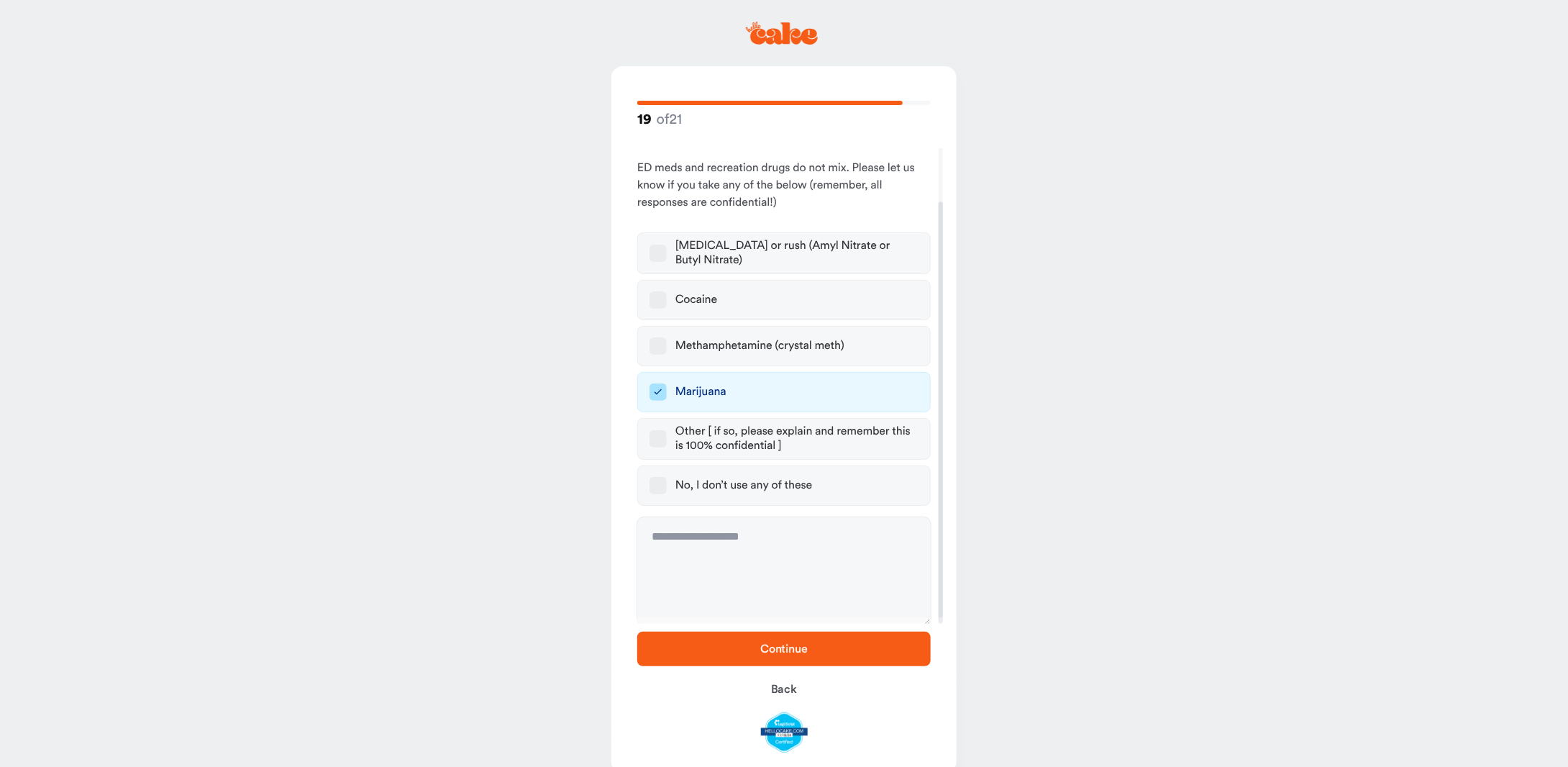
click at [778, 648] on span "Continue" at bounding box center [784, 648] width 47 height 12
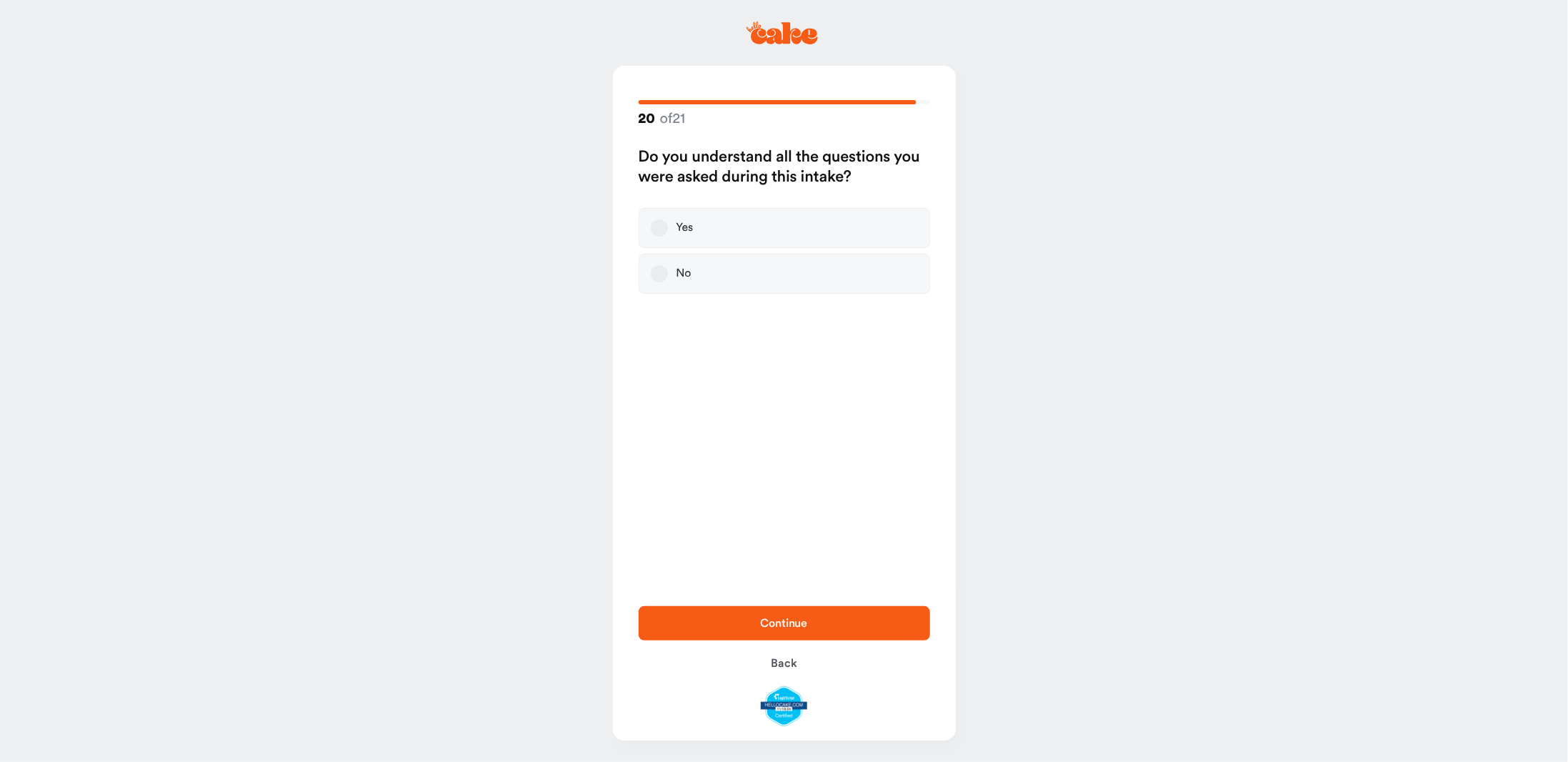
click at [656, 228] on button "Yes" at bounding box center [659, 228] width 17 height 17
click at [824, 614] on button "Continue" at bounding box center [784, 623] width 291 height 34
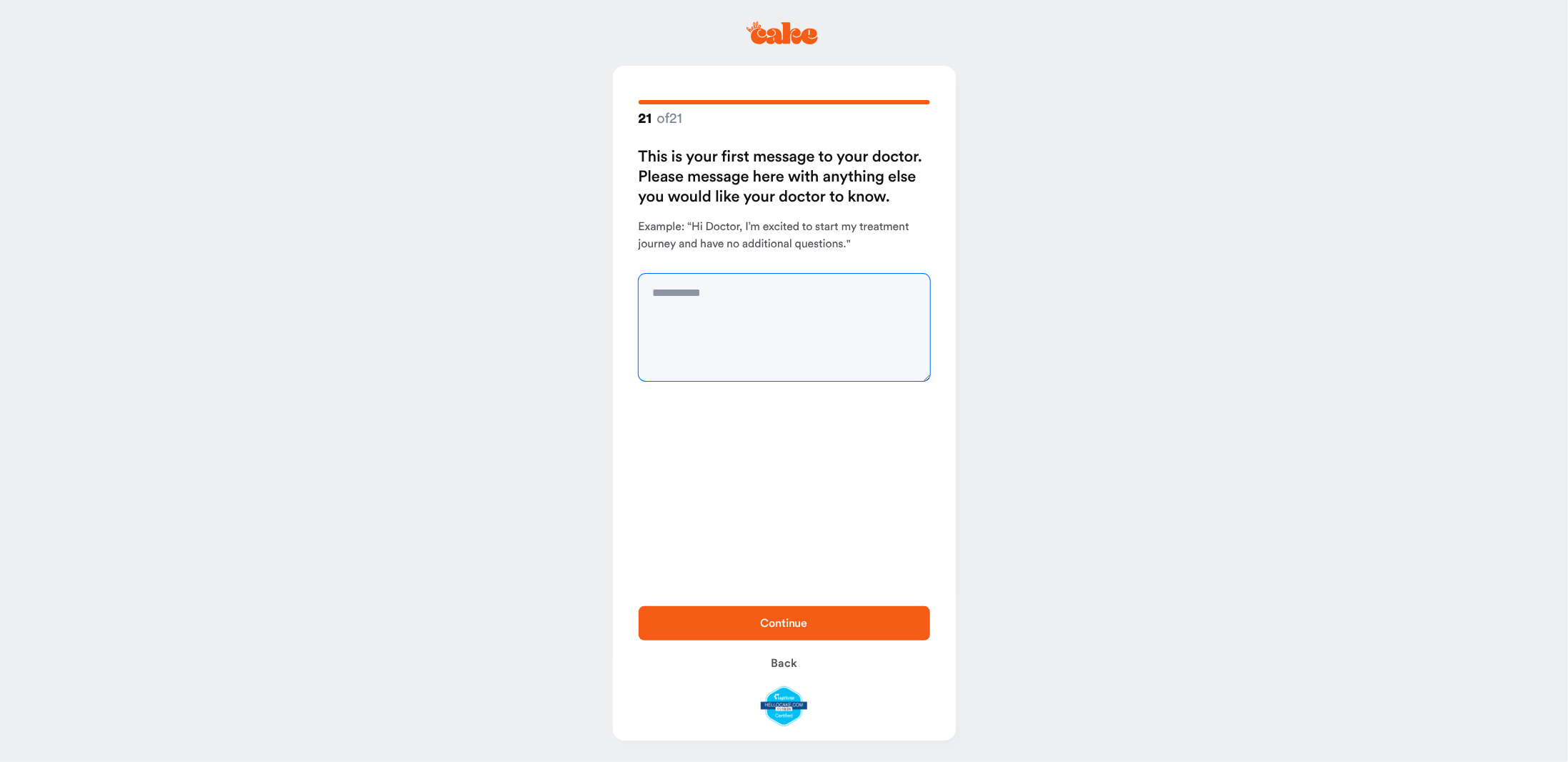
click at [710, 294] on textarea at bounding box center [784, 327] width 291 height 107
type textarea "**********"
click at [780, 617] on span "Continue" at bounding box center [784, 623] width 47 height 12
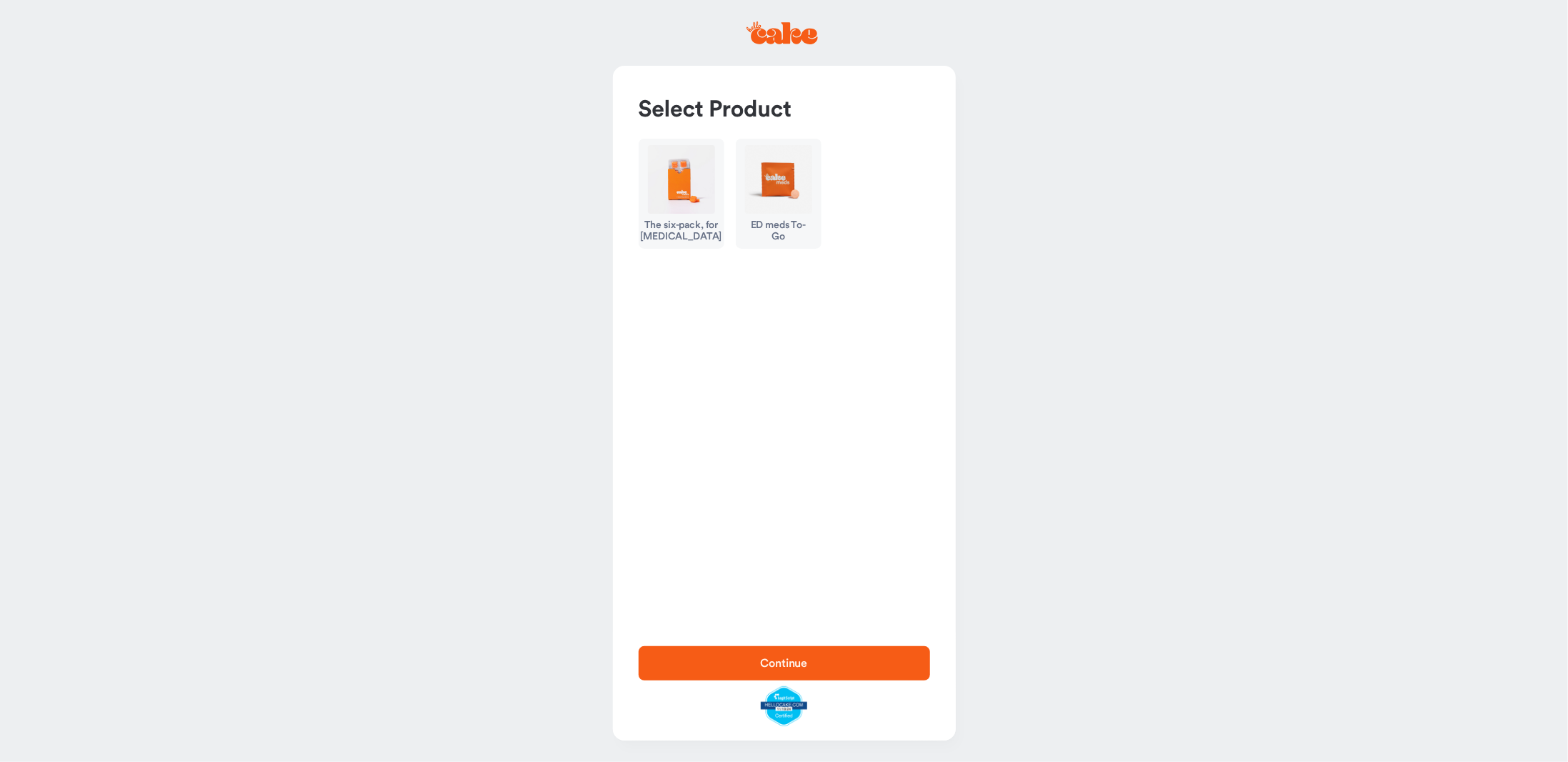
click at [780, 226] on div "ED meds To-Go" at bounding box center [779, 230] width 67 height 22
click at [809, 658] on span "Continue" at bounding box center [784, 663] width 245 height 17
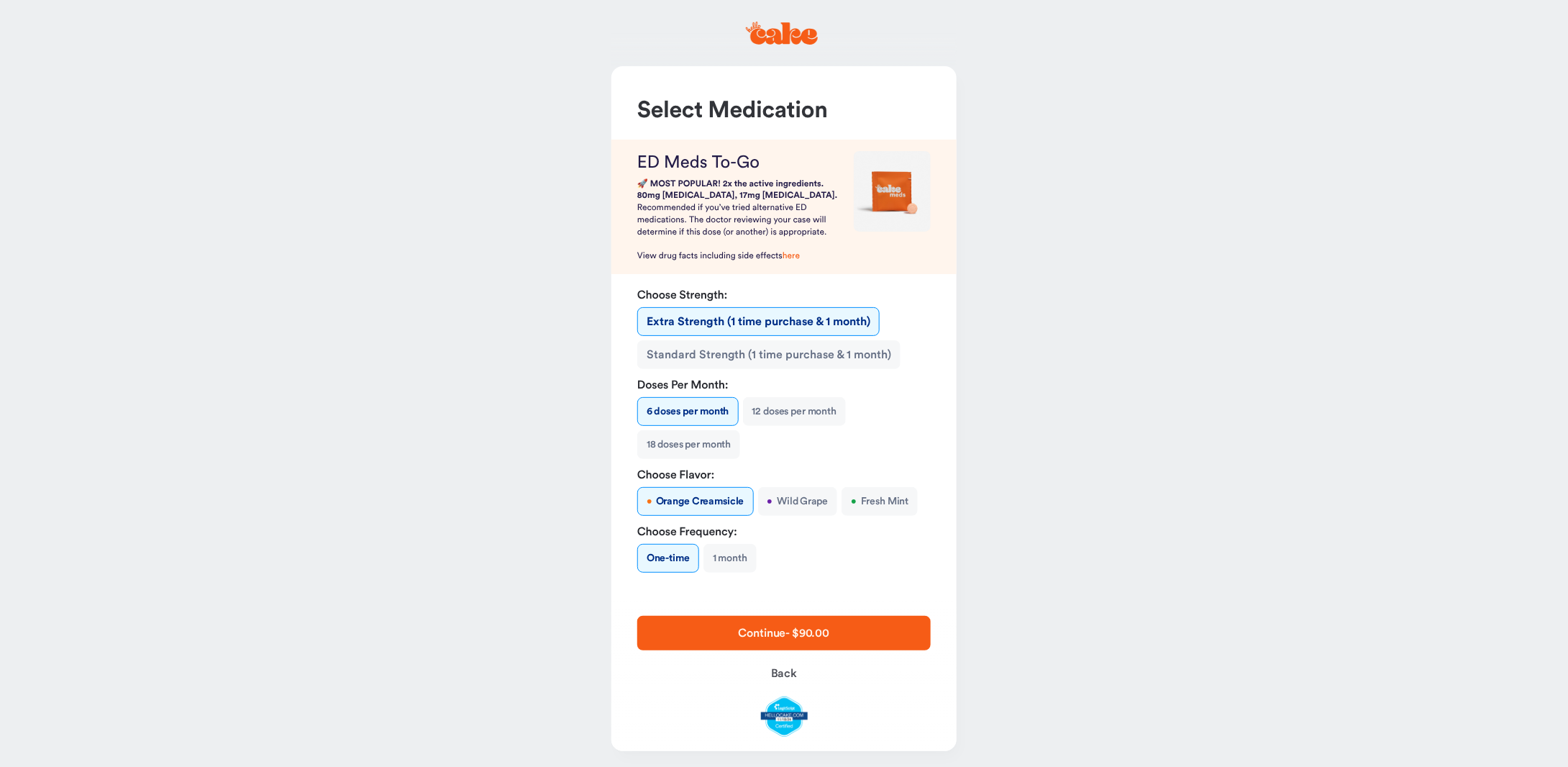
click at [699, 356] on button "Standard Strength (1 time purchase & 1 month)" at bounding box center [769, 355] width 263 height 29
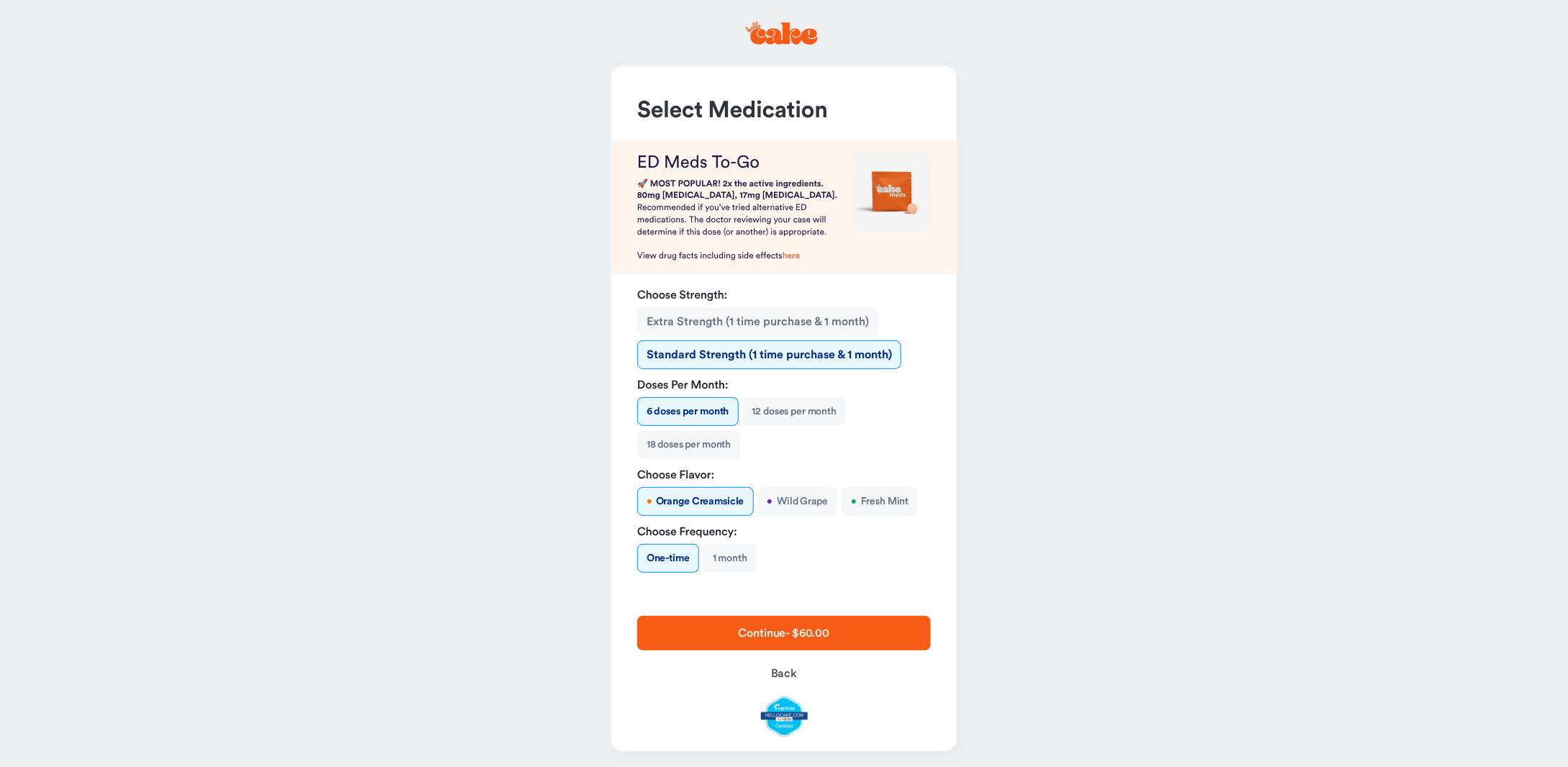
click at [687, 323] on button "Extra Strength (1 time purchase & 1 month)" at bounding box center [758, 321] width 241 height 29
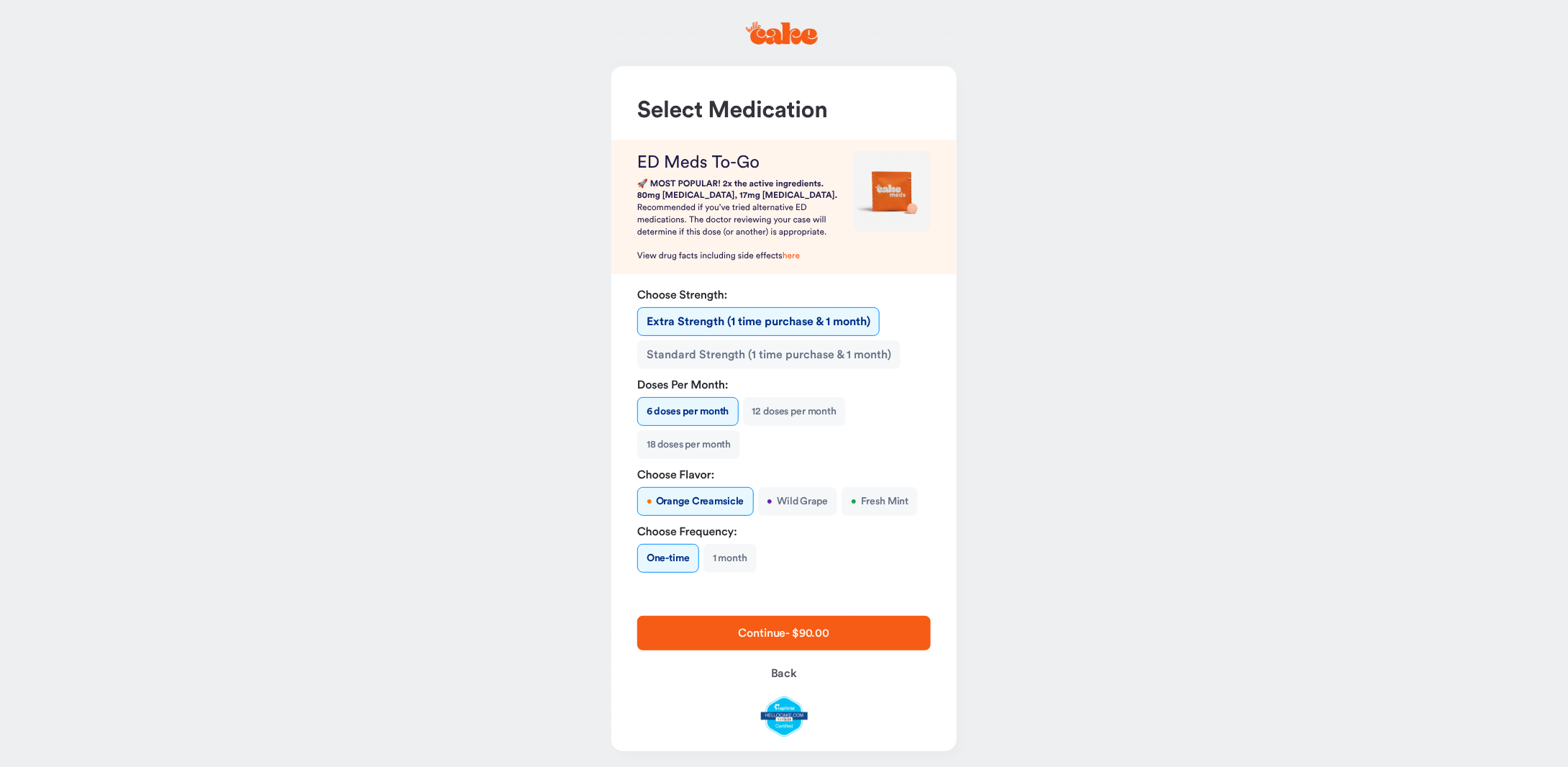
click at [804, 500] on button "• Wild Grape" at bounding box center [797, 502] width 79 height 29
click at [887, 503] on button "• Fresh Mint" at bounding box center [880, 502] width 76 height 29
click at [703, 498] on button "• Orange Creamsicle" at bounding box center [695, 502] width 116 height 29
click at [698, 440] on button "18 doses per month" at bounding box center [689, 445] width 103 height 29
click at [793, 630] on span "Continue - $270.00" at bounding box center [784, 633] width 96 height 12
